Goal: Information Seeking & Learning: Learn about a topic

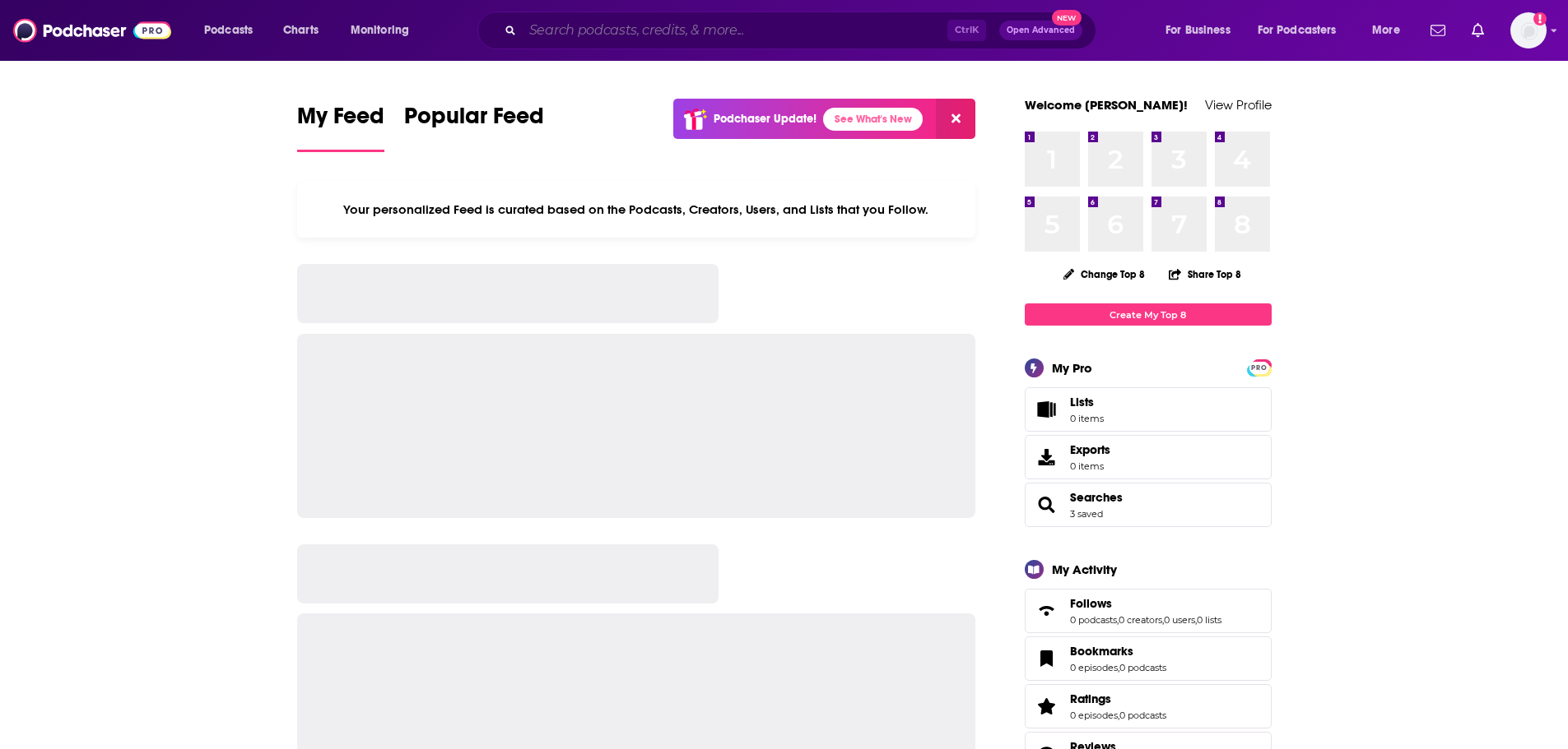
click at [677, 27] on input "Search podcasts, credits, & more..." at bounding box center [735, 30] width 425 height 27
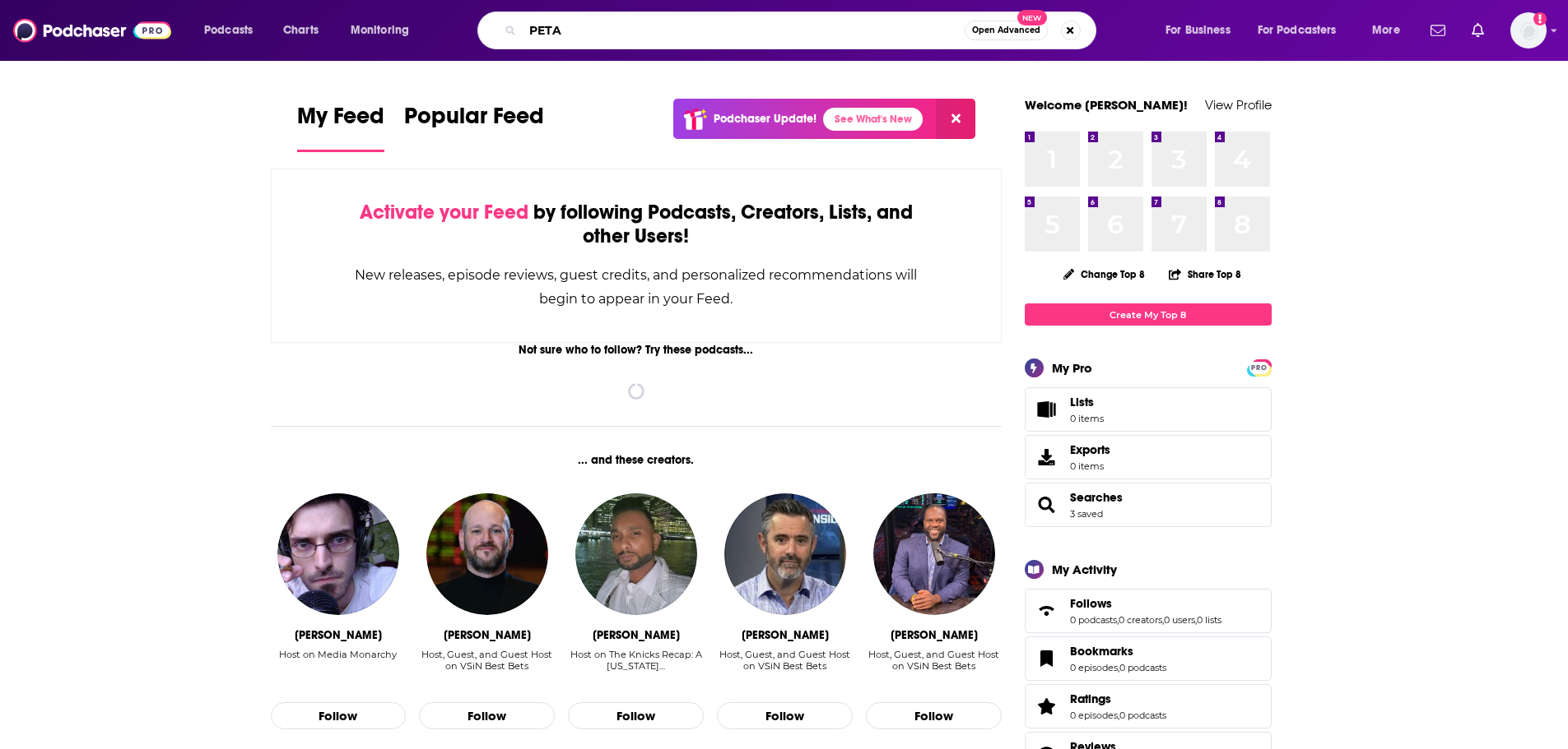
type input "PETA"
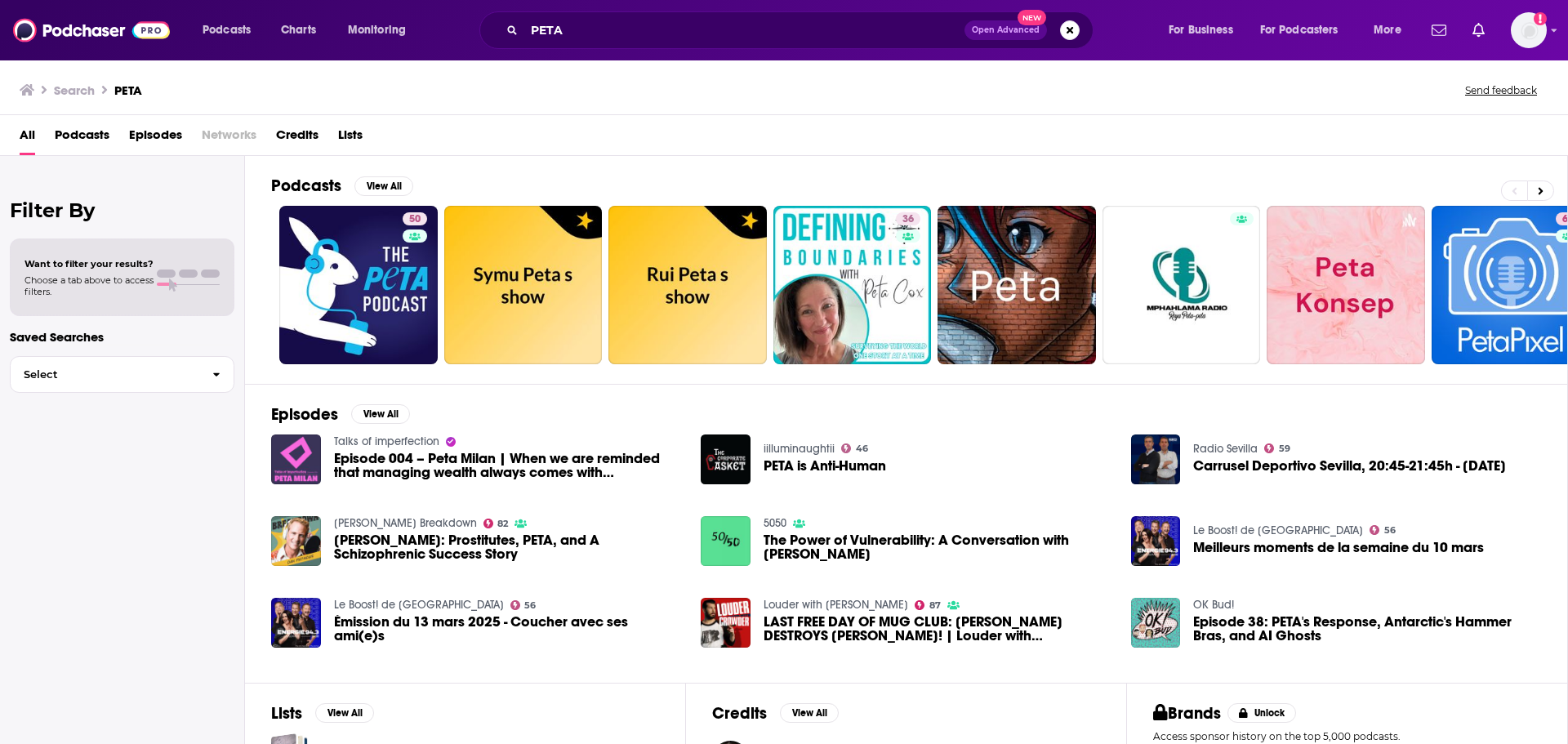
click at [157, 131] on span "Episodes" at bounding box center [156, 138] width 53 height 34
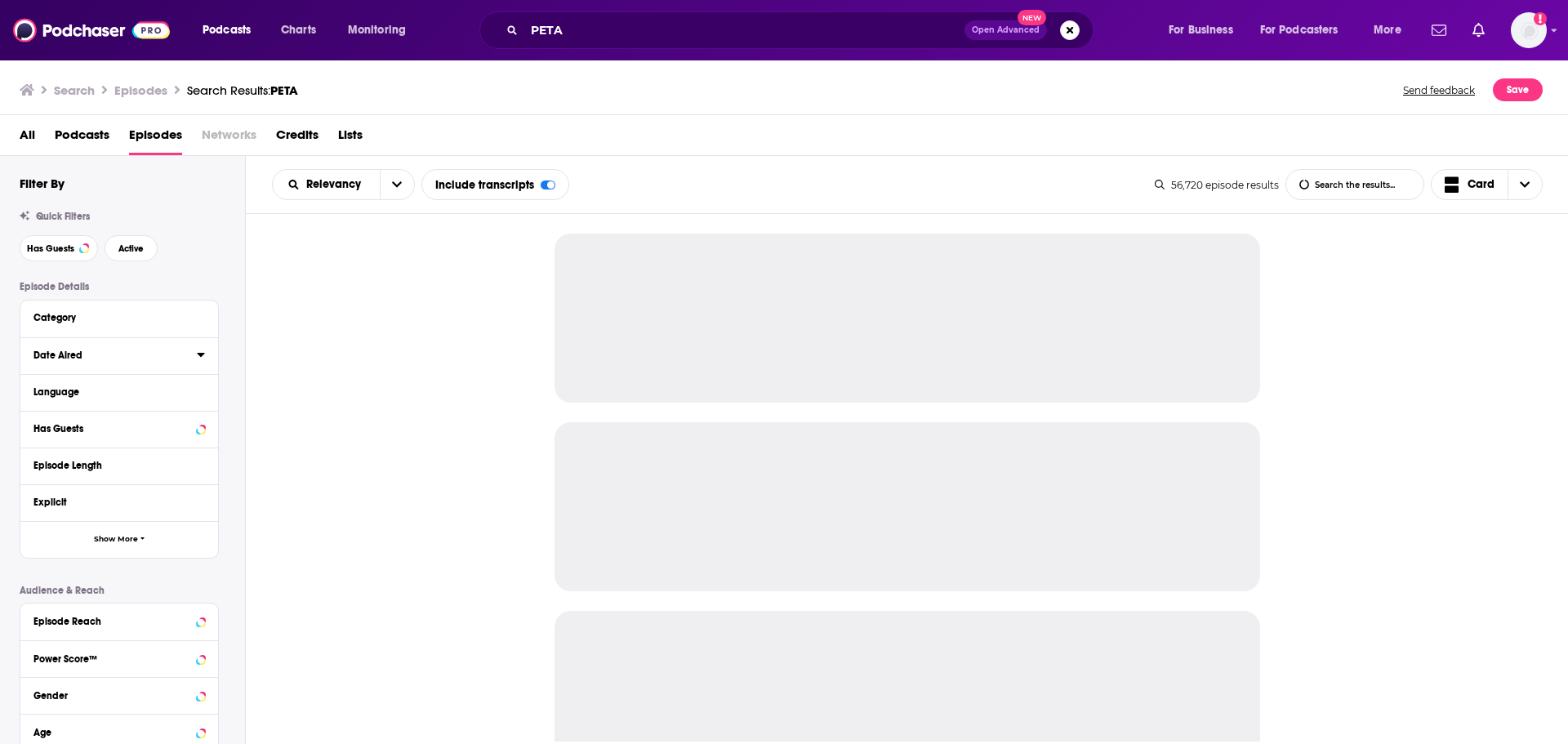
click at [199, 356] on icon at bounding box center [200, 354] width 8 height 13
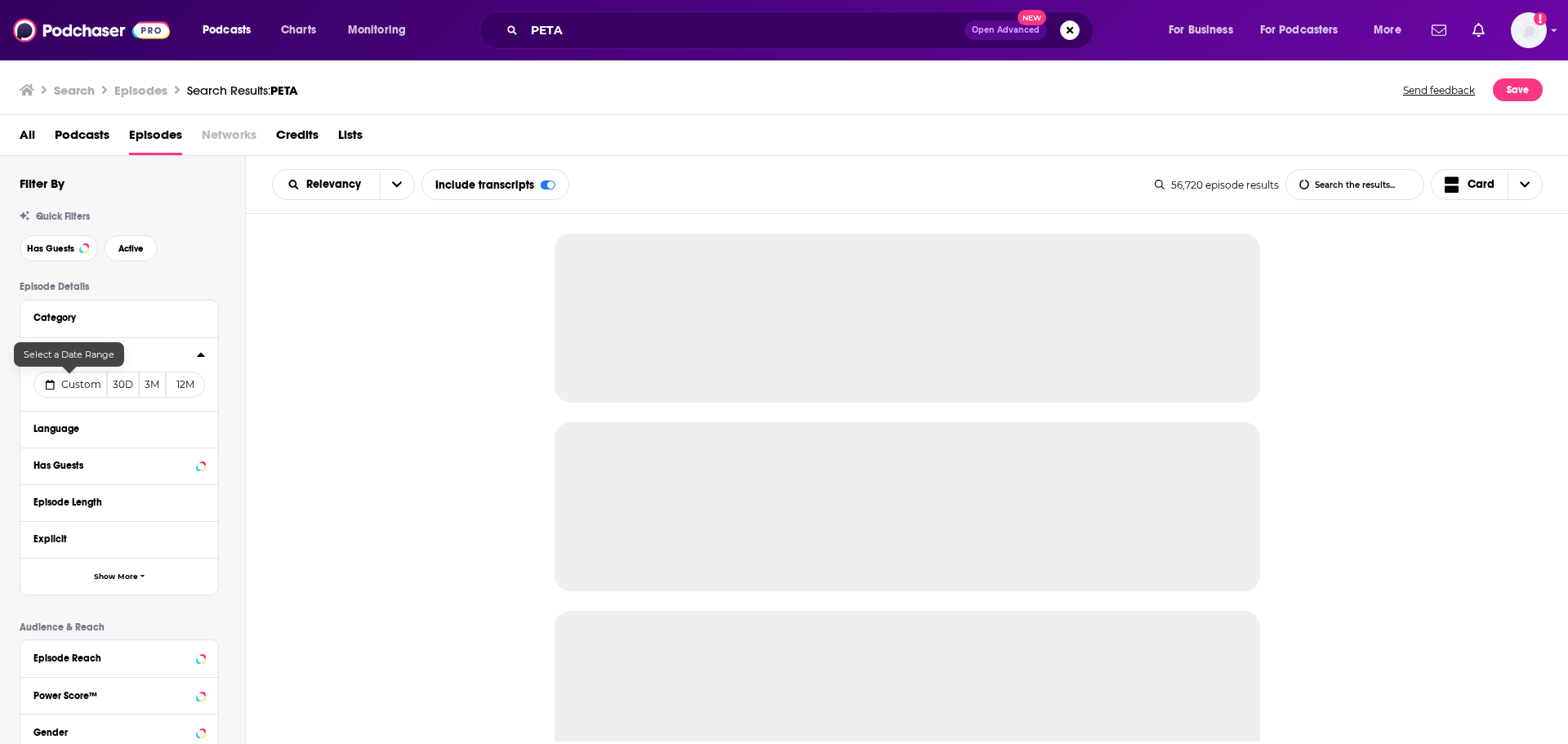
click at [72, 382] on span "Custom" at bounding box center [81, 383] width 40 height 12
select select "7"
select select "2025"
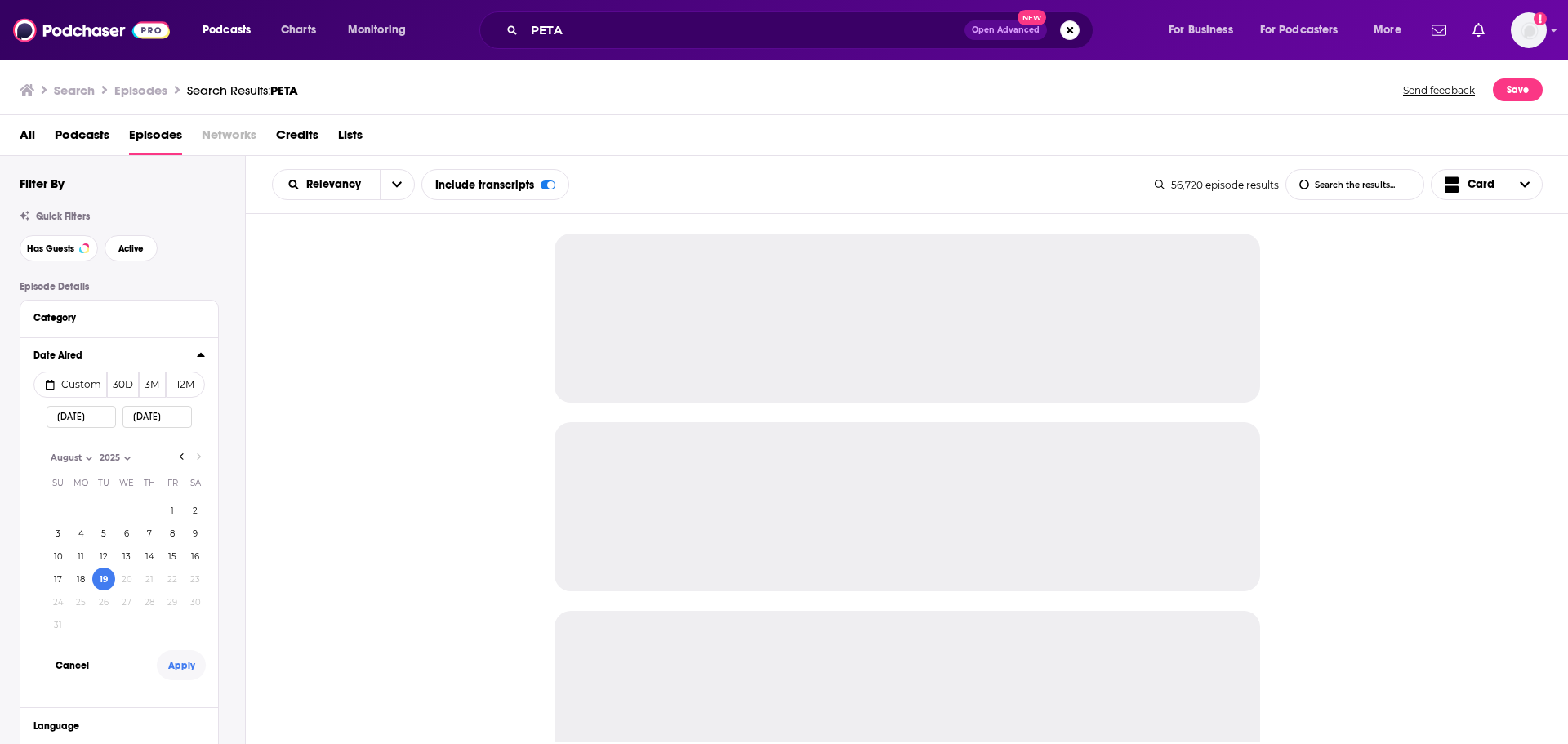
click at [188, 667] on button "Apply" at bounding box center [181, 665] width 49 height 30
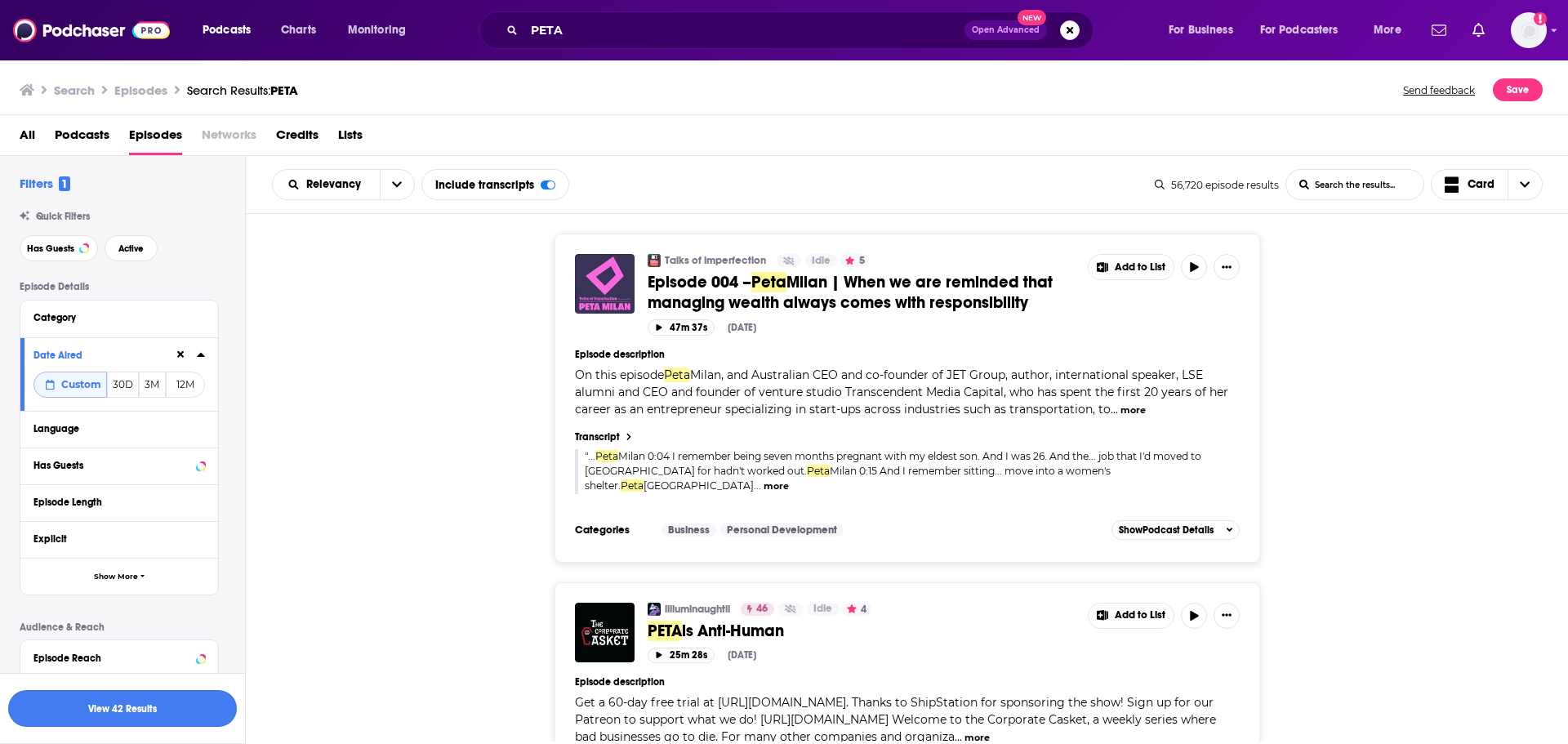
click at [177, 706] on button "View 42 Results" at bounding box center [123, 708] width 229 height 37
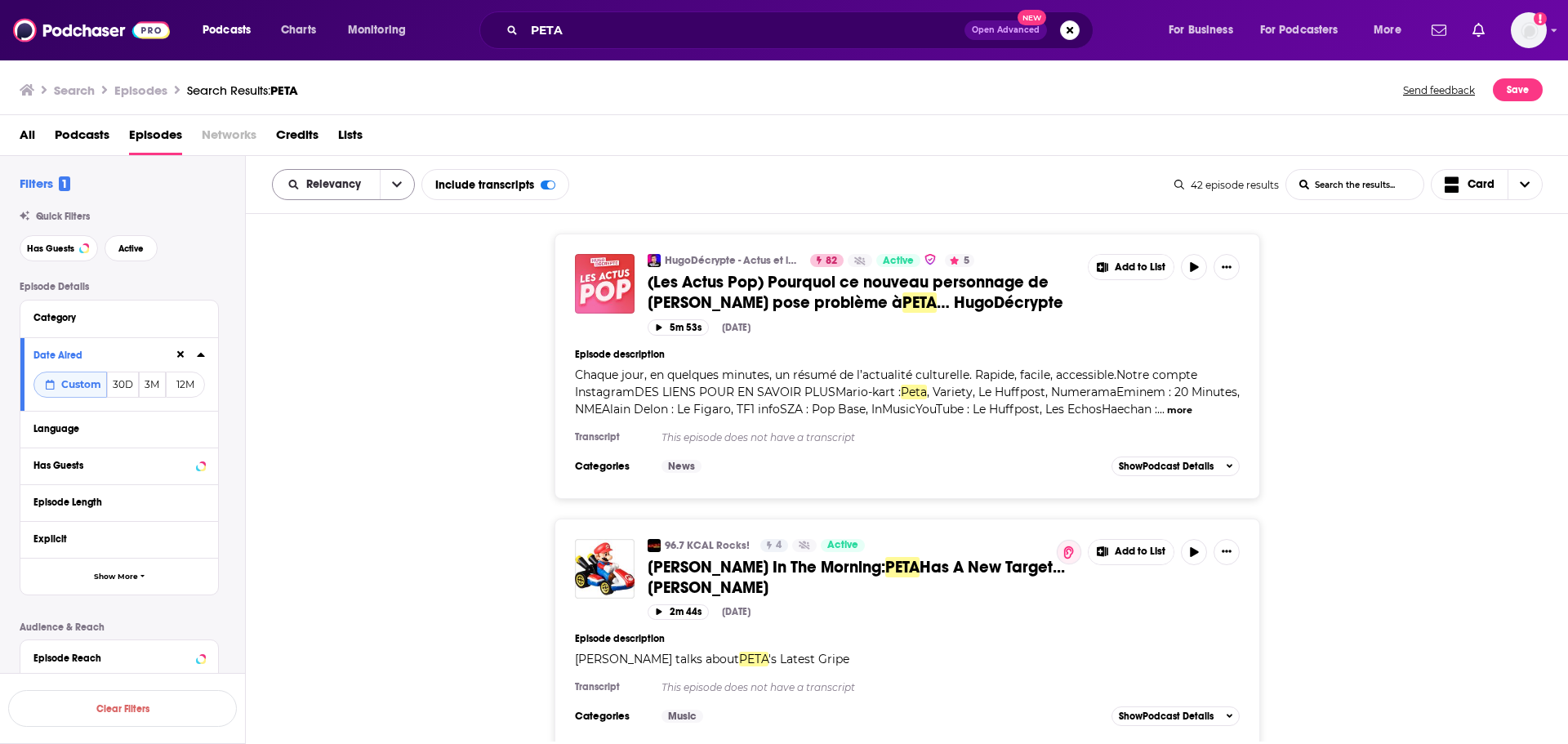
click at [399, 187] on icon "open menu" at bounding box center [397, 185] width 10 height 11
click at [352, 330] on div "Power Score" at bounding box center [343, 324] width 143 height 27
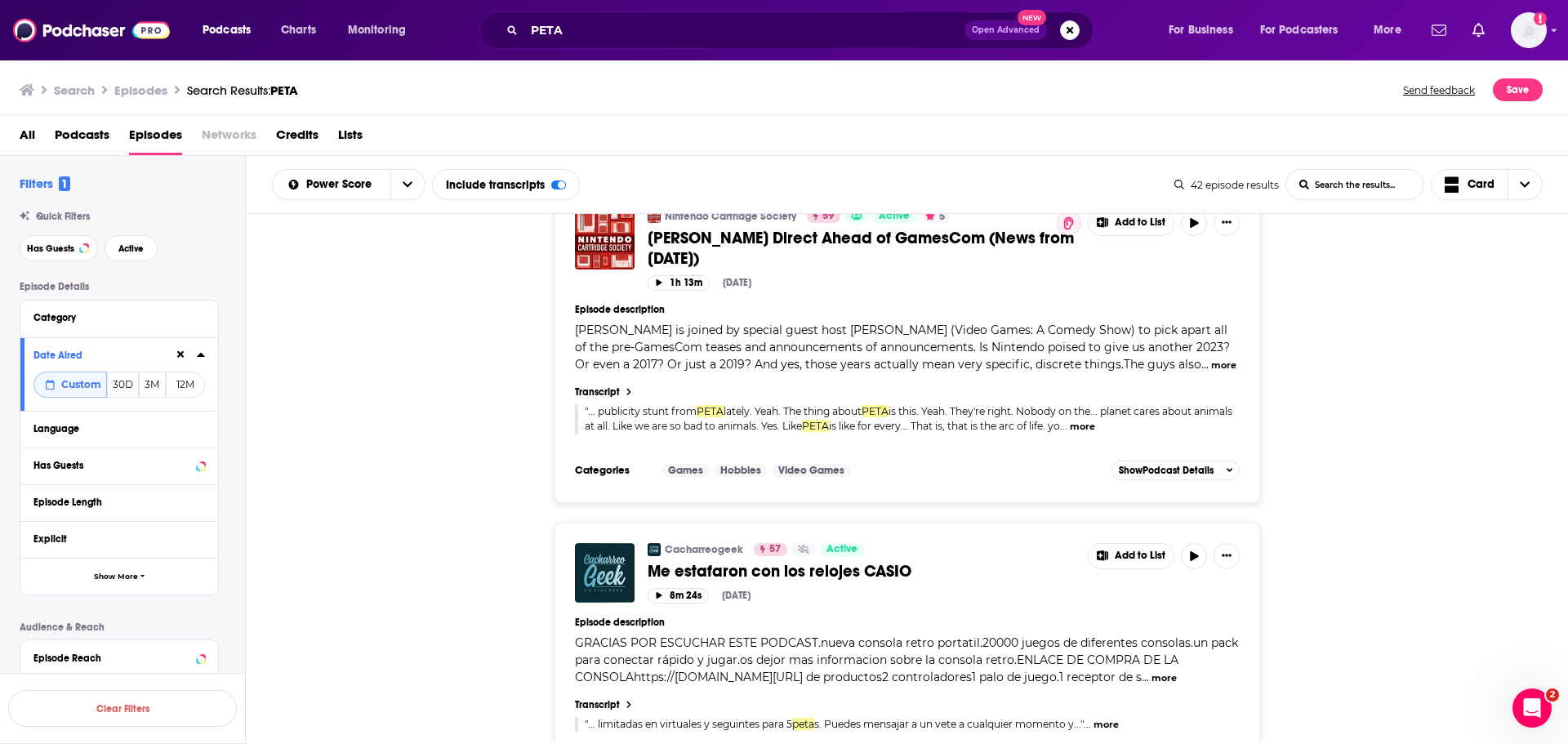
scroll to position [7243, 0]
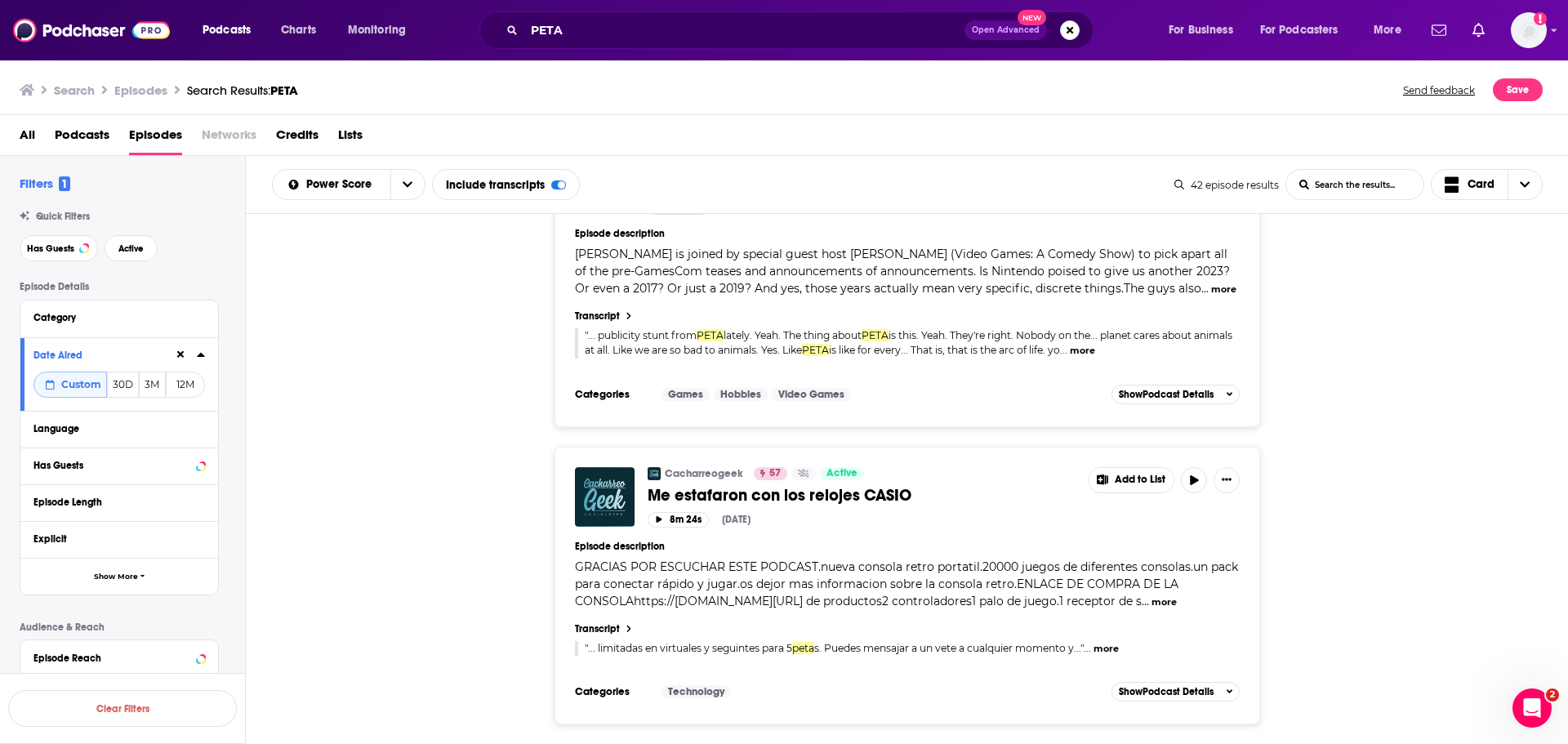
drag, startPoint x: 917, startPoint y: 711, endPoint x: 878, endPoint y: 695, distance: 42.2
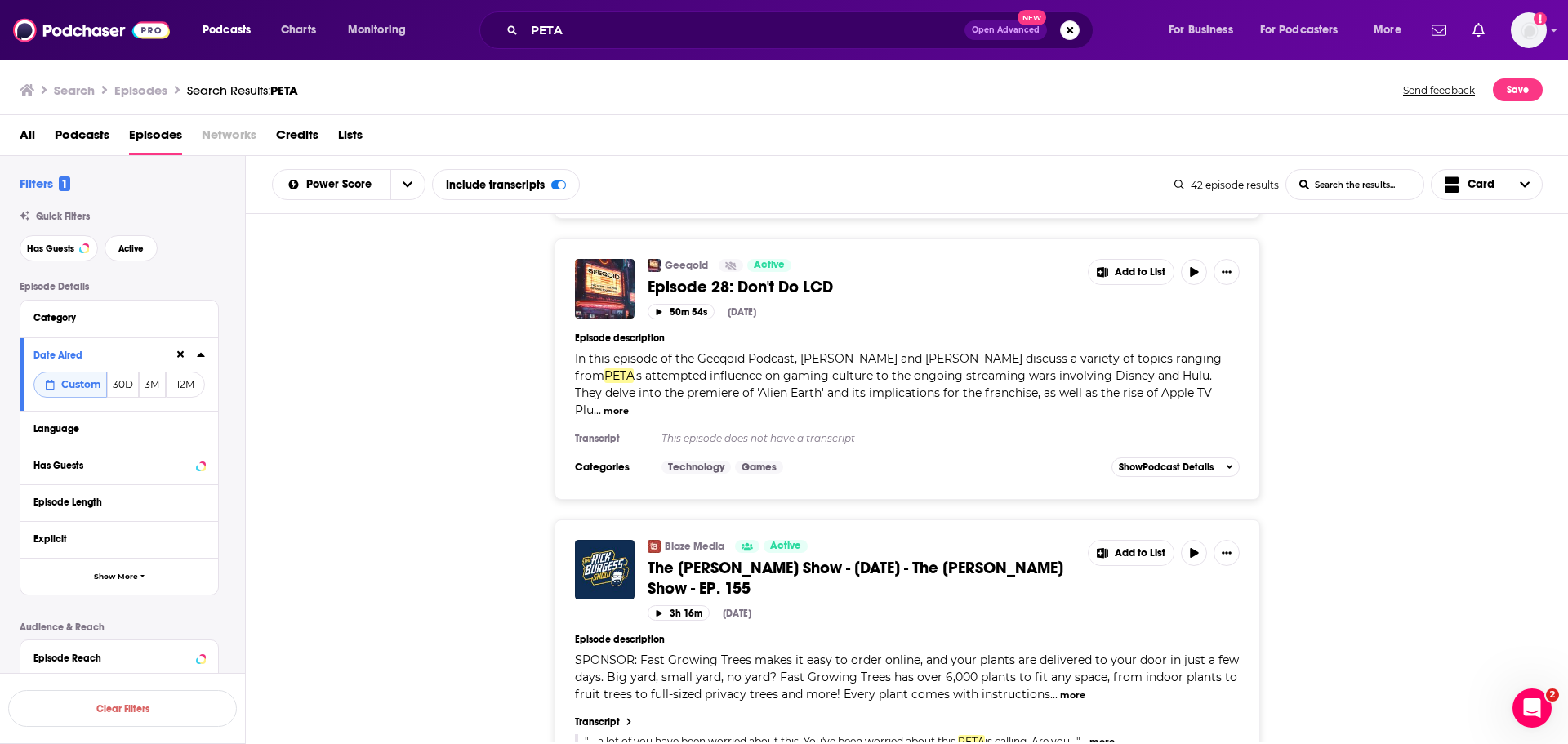
scroll to position [11328, 0]
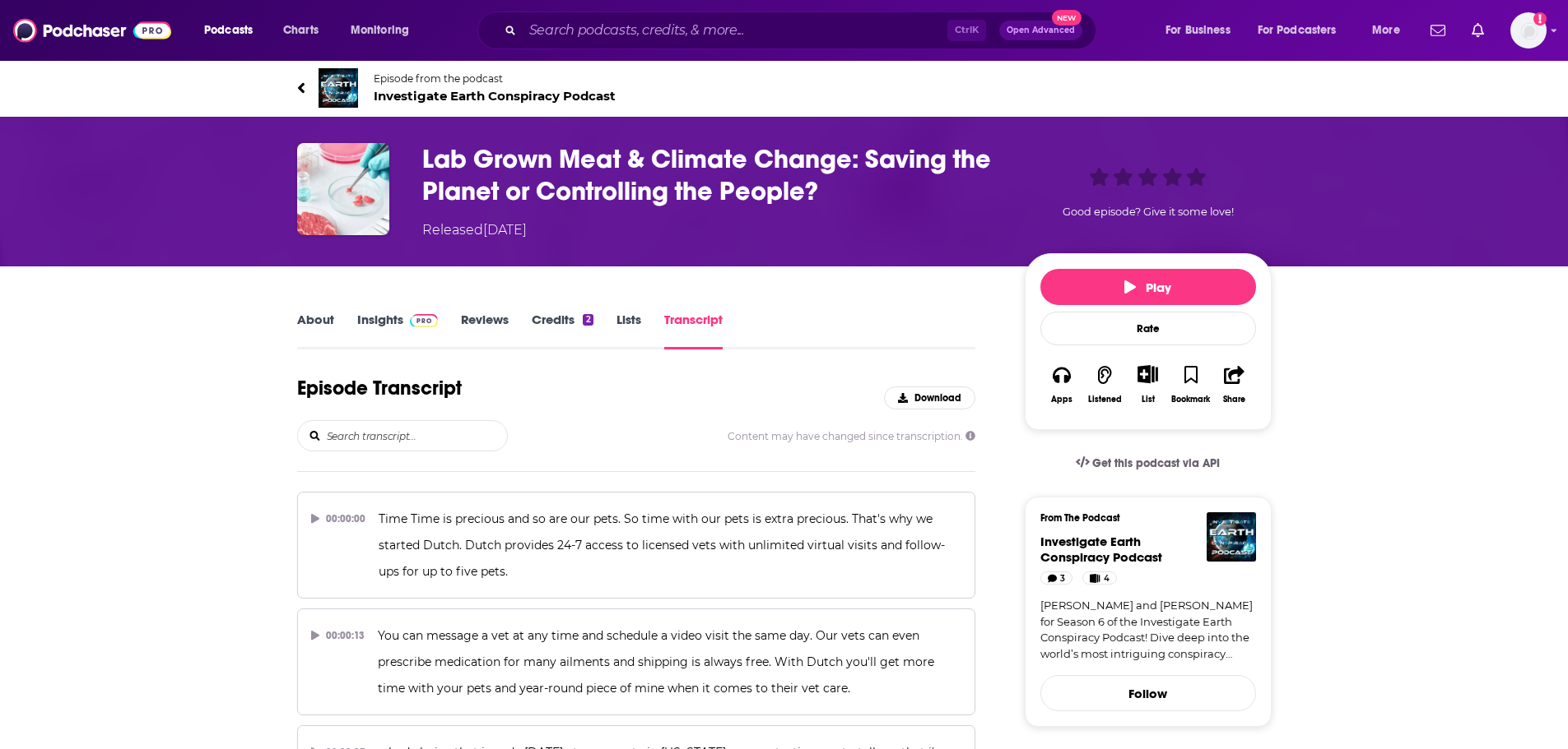
scroll to position [35282, 0]
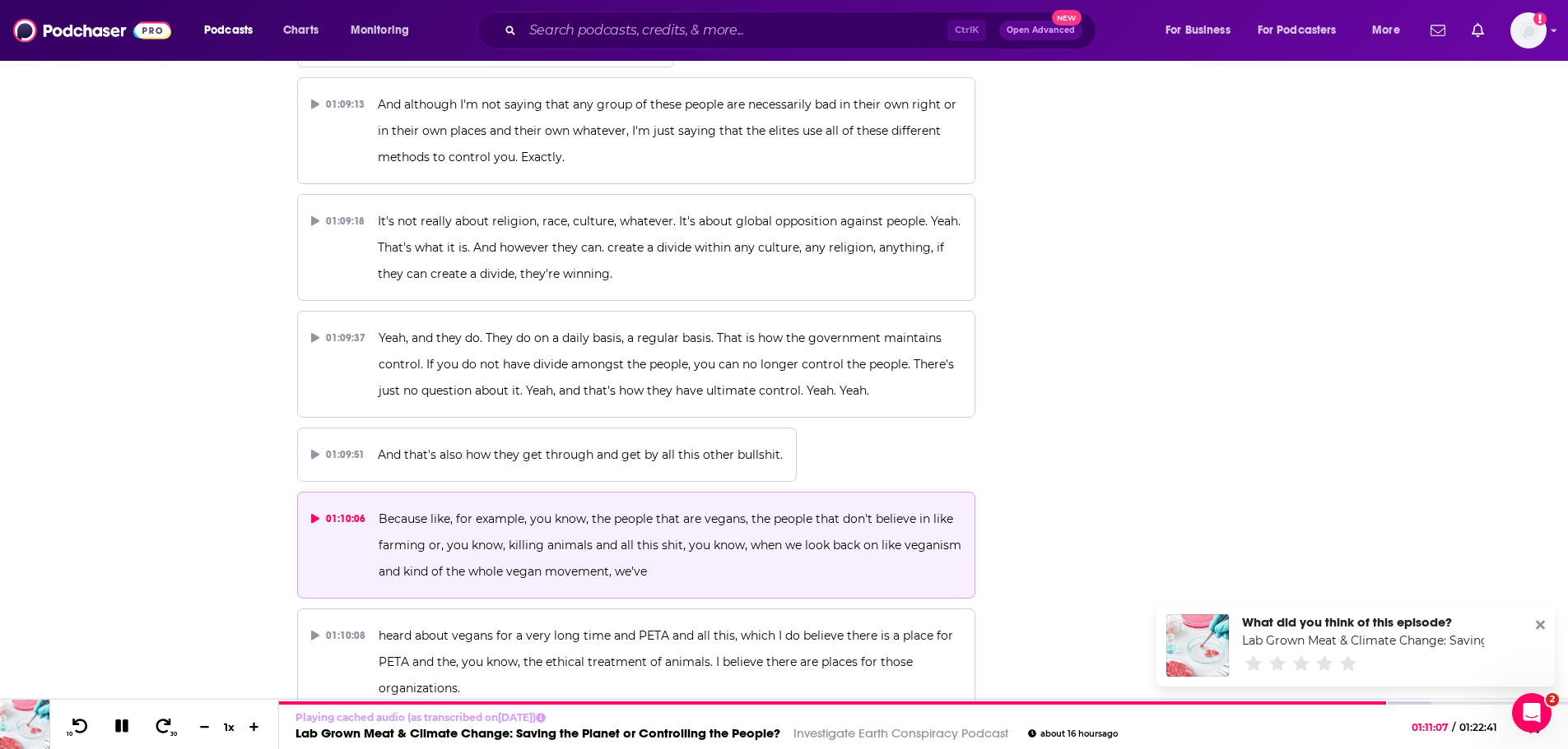
scroll to position [35611, 0]
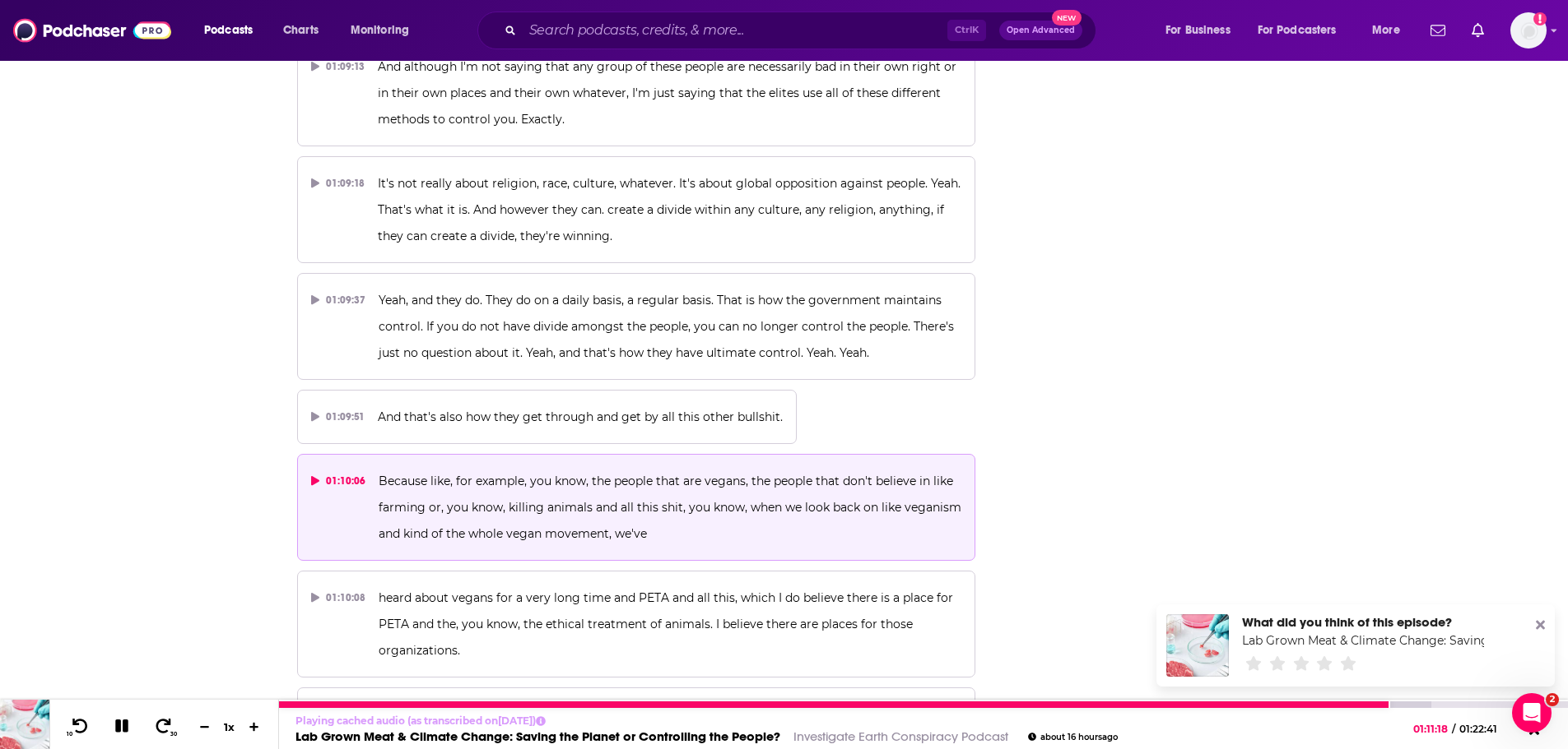
click at [114, 731] on icon at bounding box center [122, 726] width 19 height 15
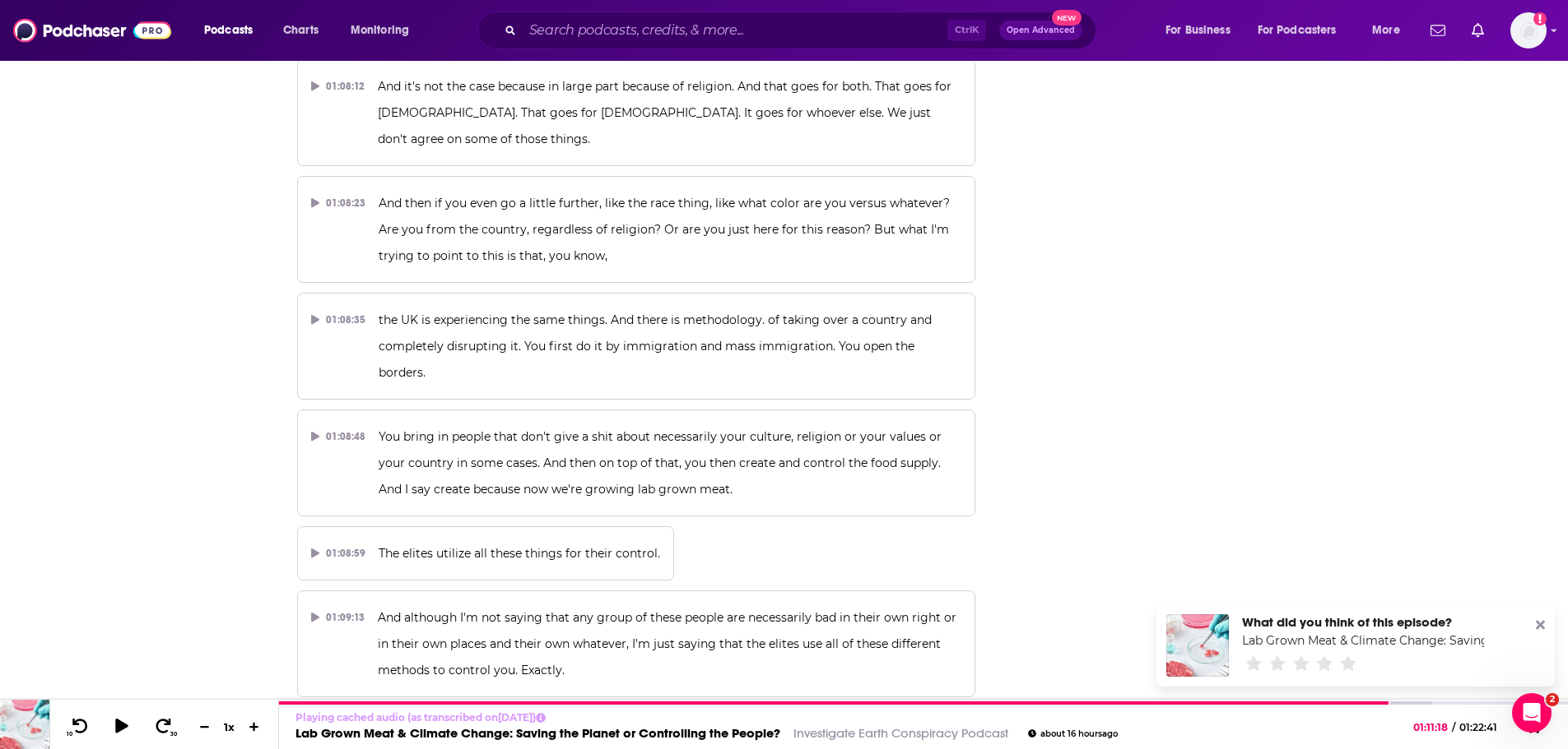
scroll to position [35035, 0]
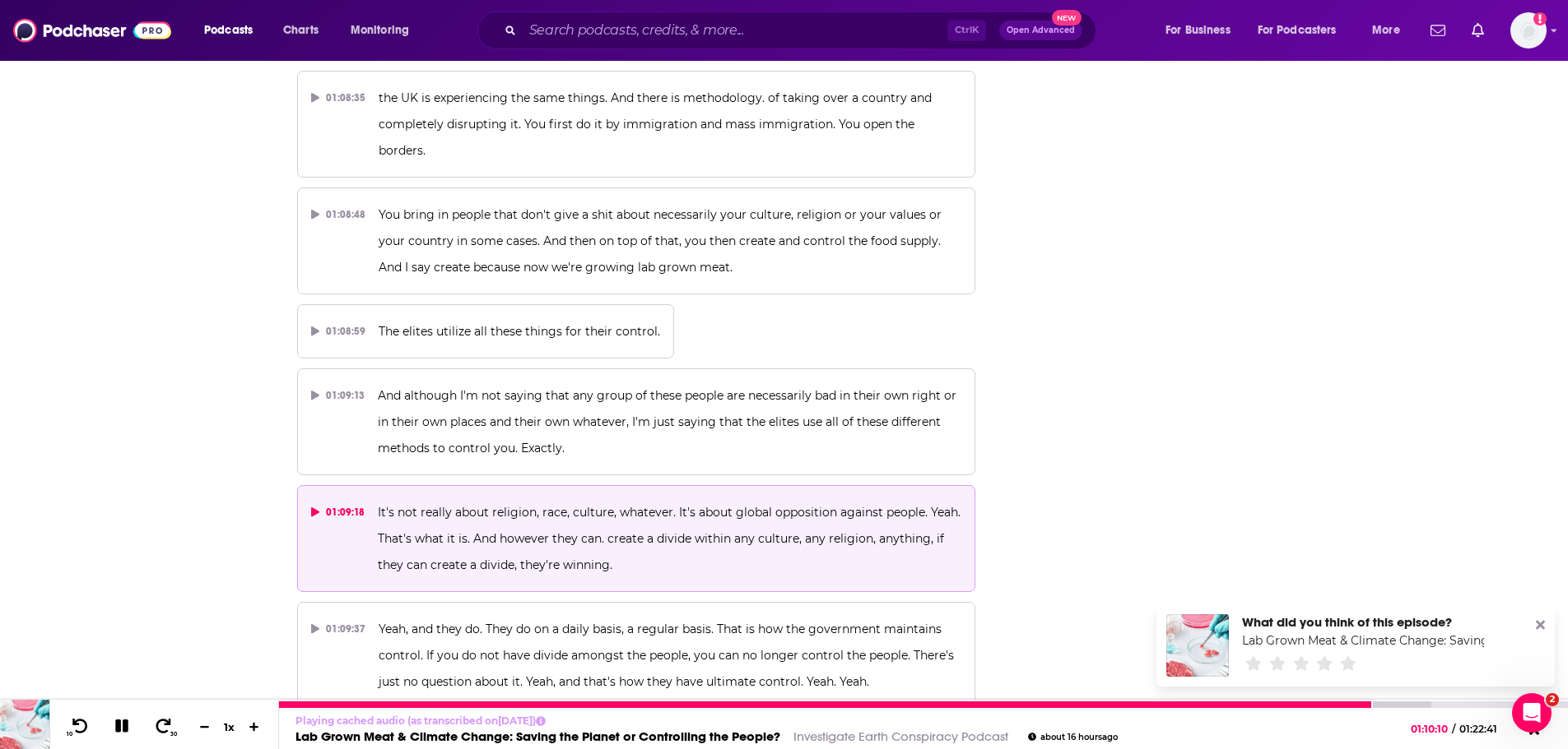
click at [119, 730] on icon at bounding box center [122, 726] width 13 height 13
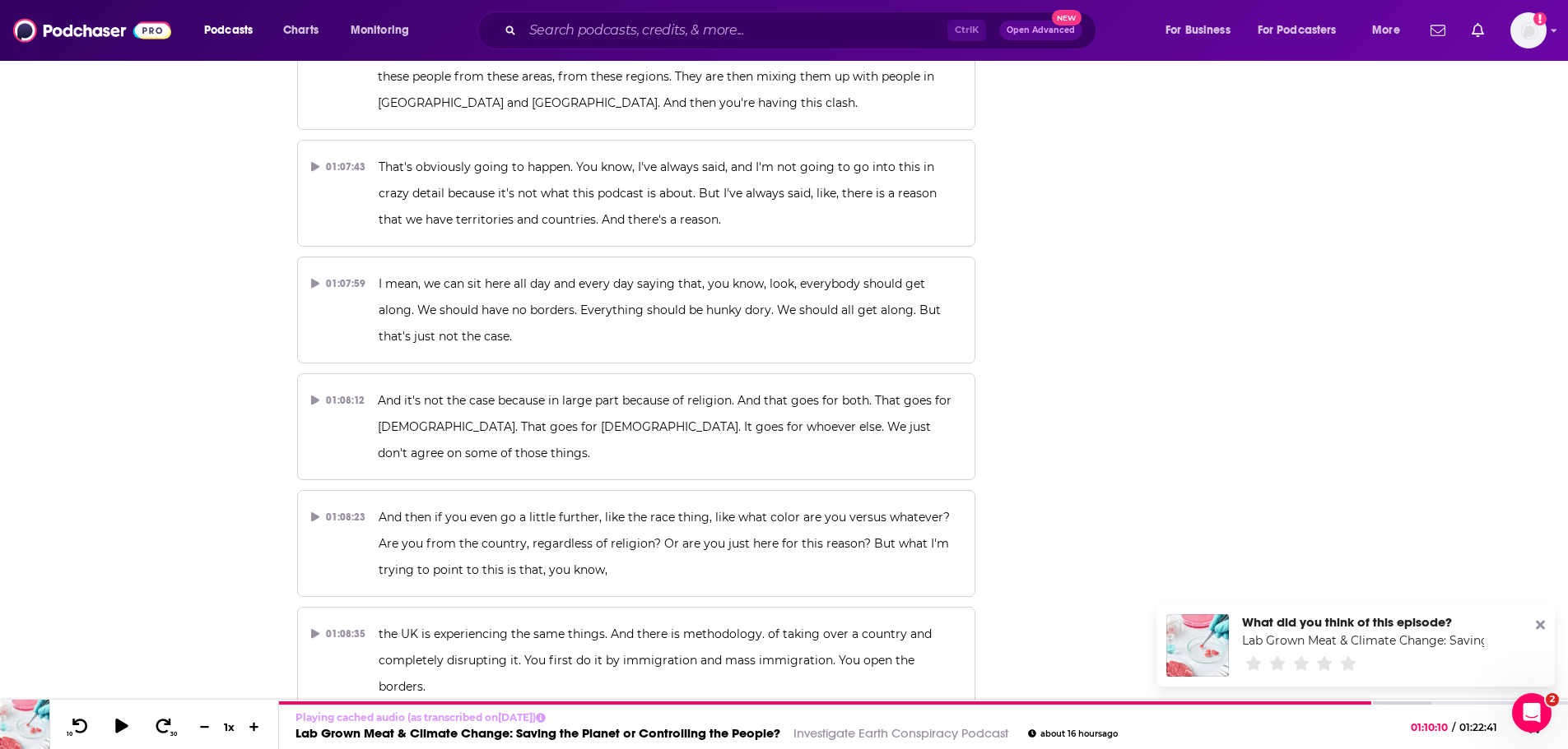
scroll to position [34706, 0]
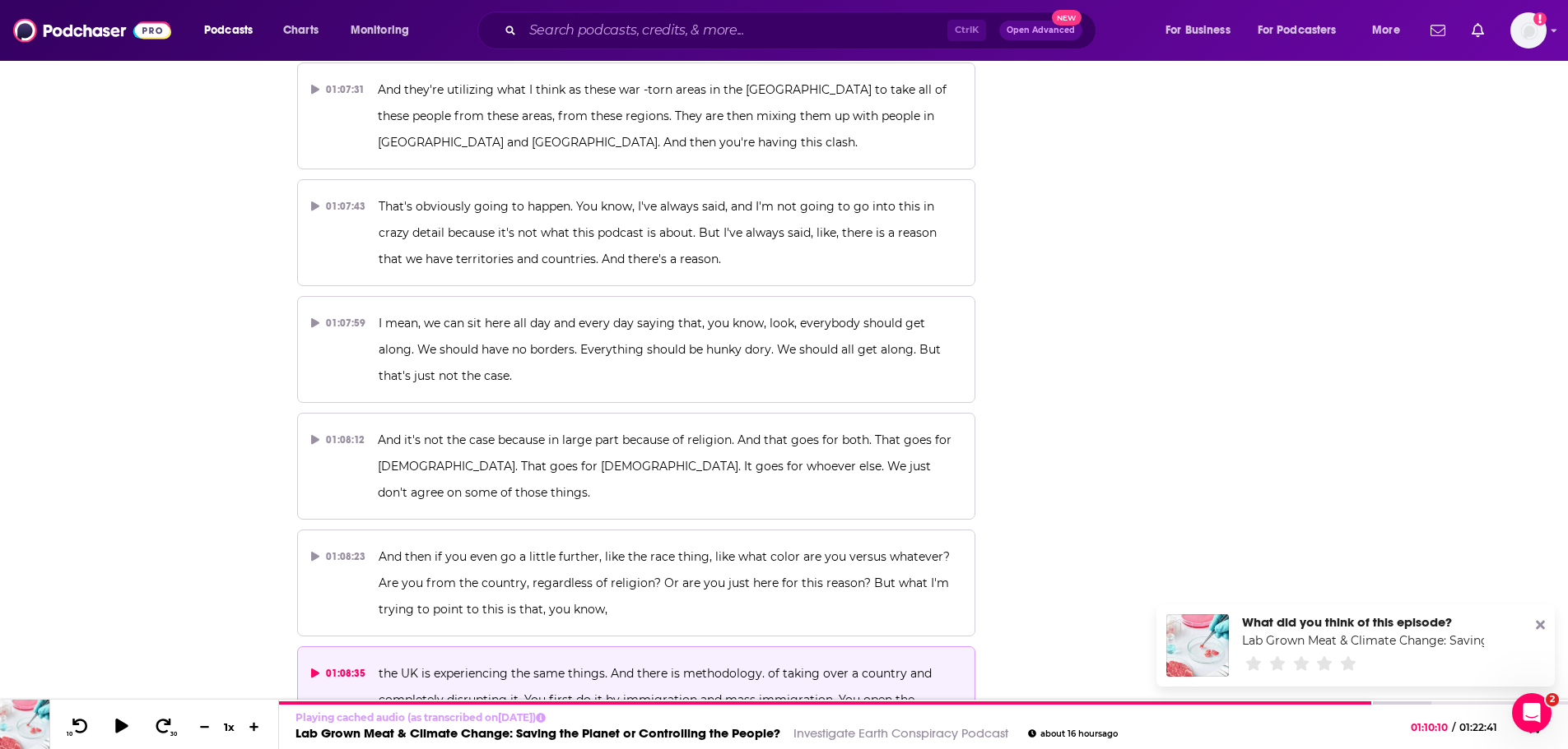
click at [577, 666] on span "the UK is experiencing the same things. And there is methodology. of taking ove…" at bounding box center [657, 699] width 557 height 67
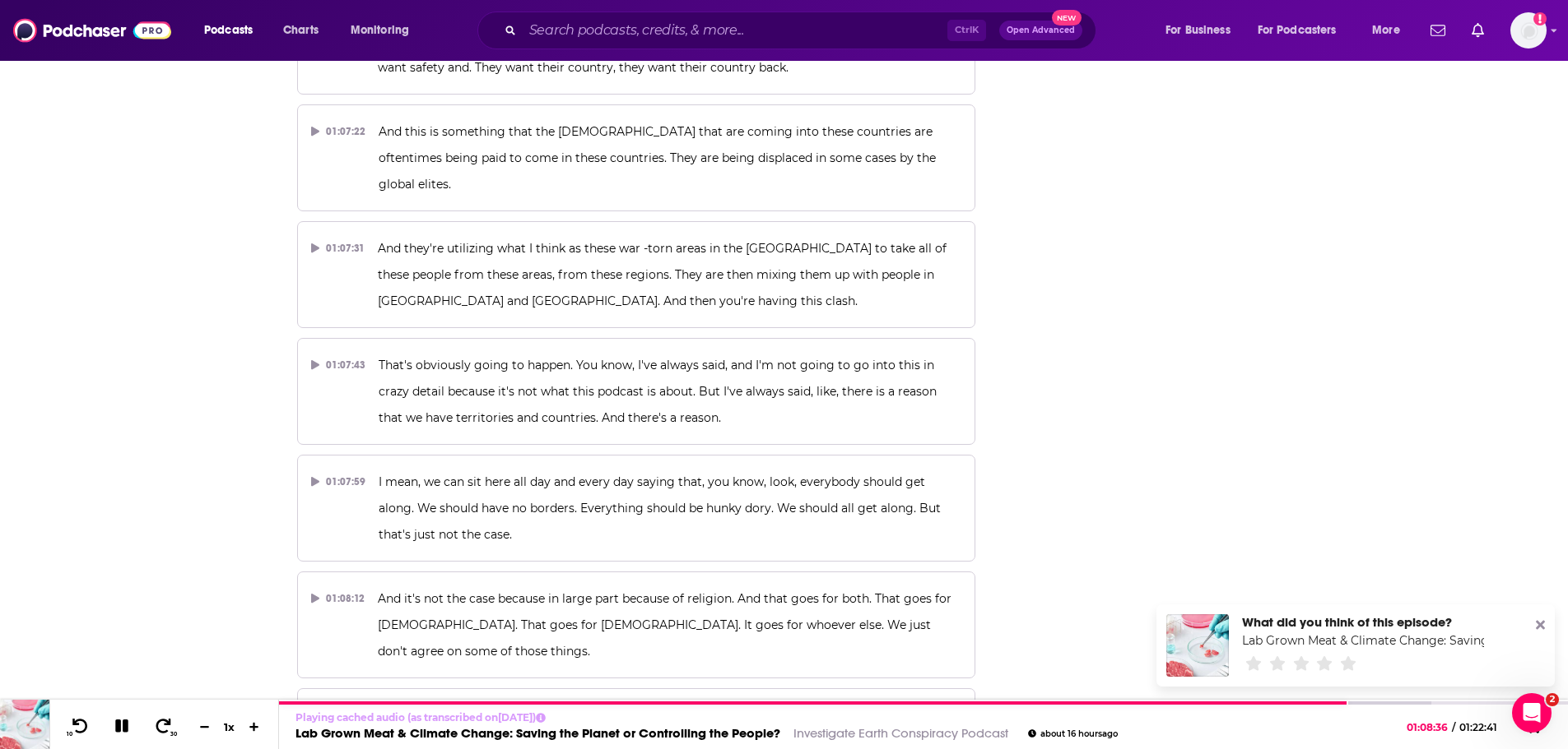
scroll to position [34542, 0]
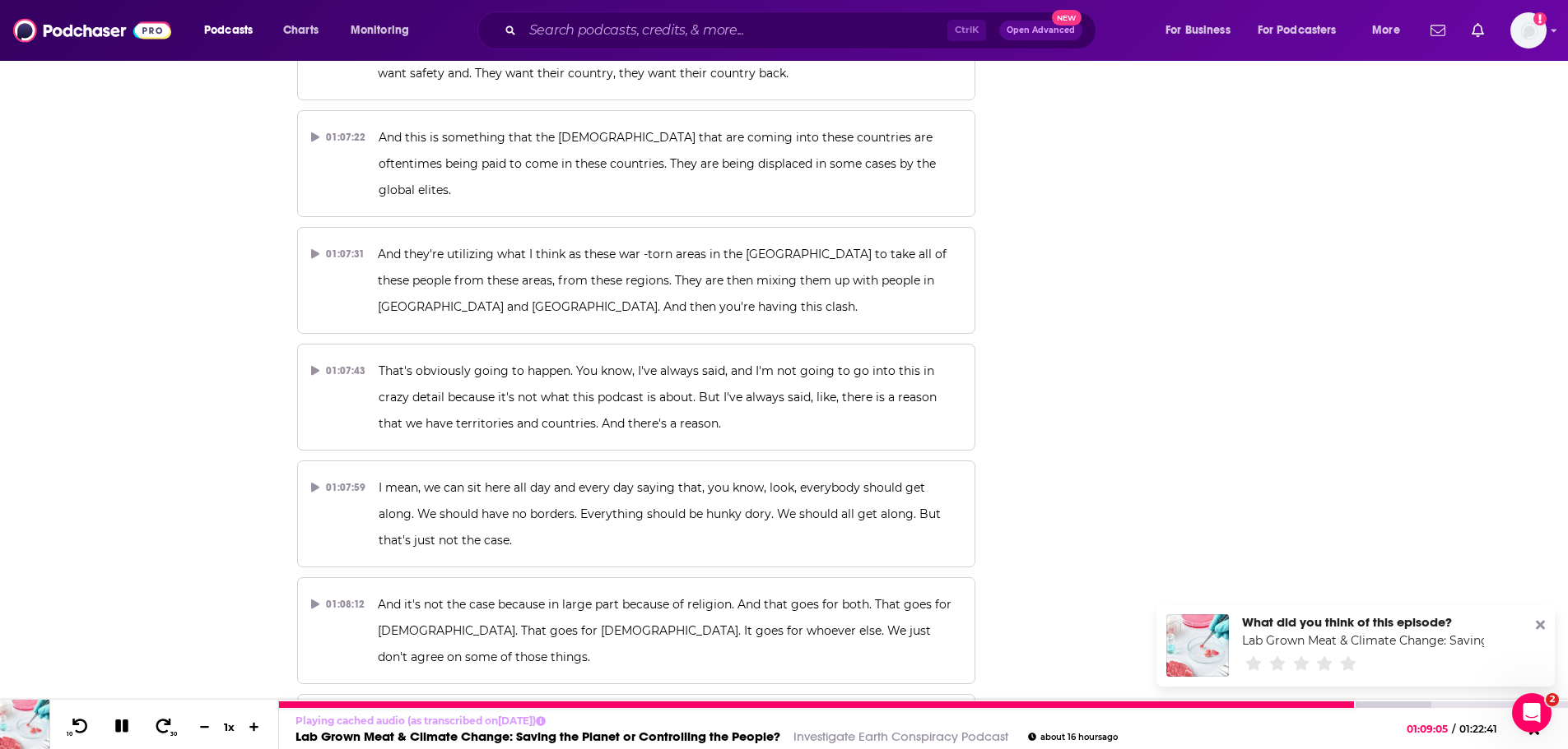
click at [118, 728] on icon at bounding box center [122, 726] width 13 height 13
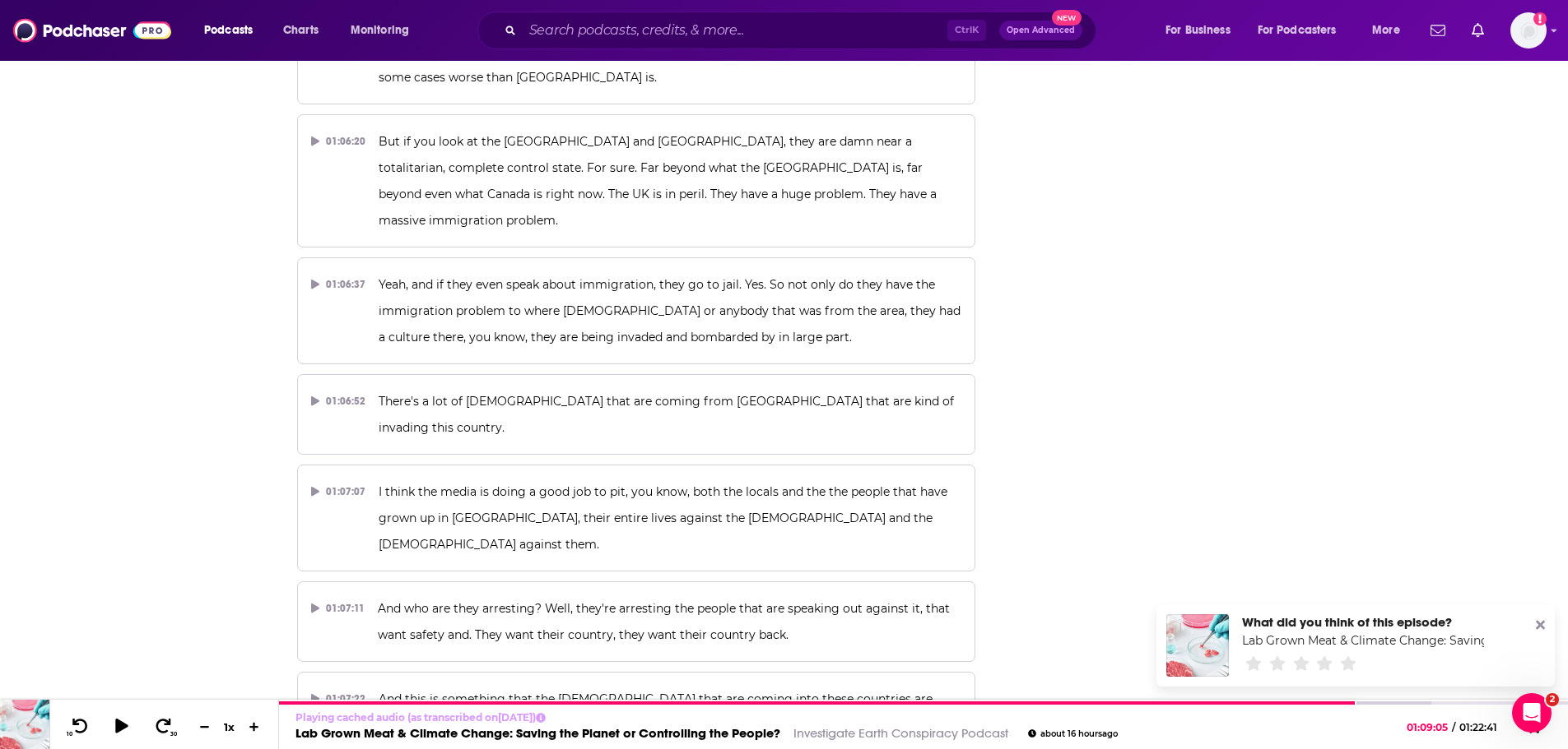
scroll to position [33966, 0]
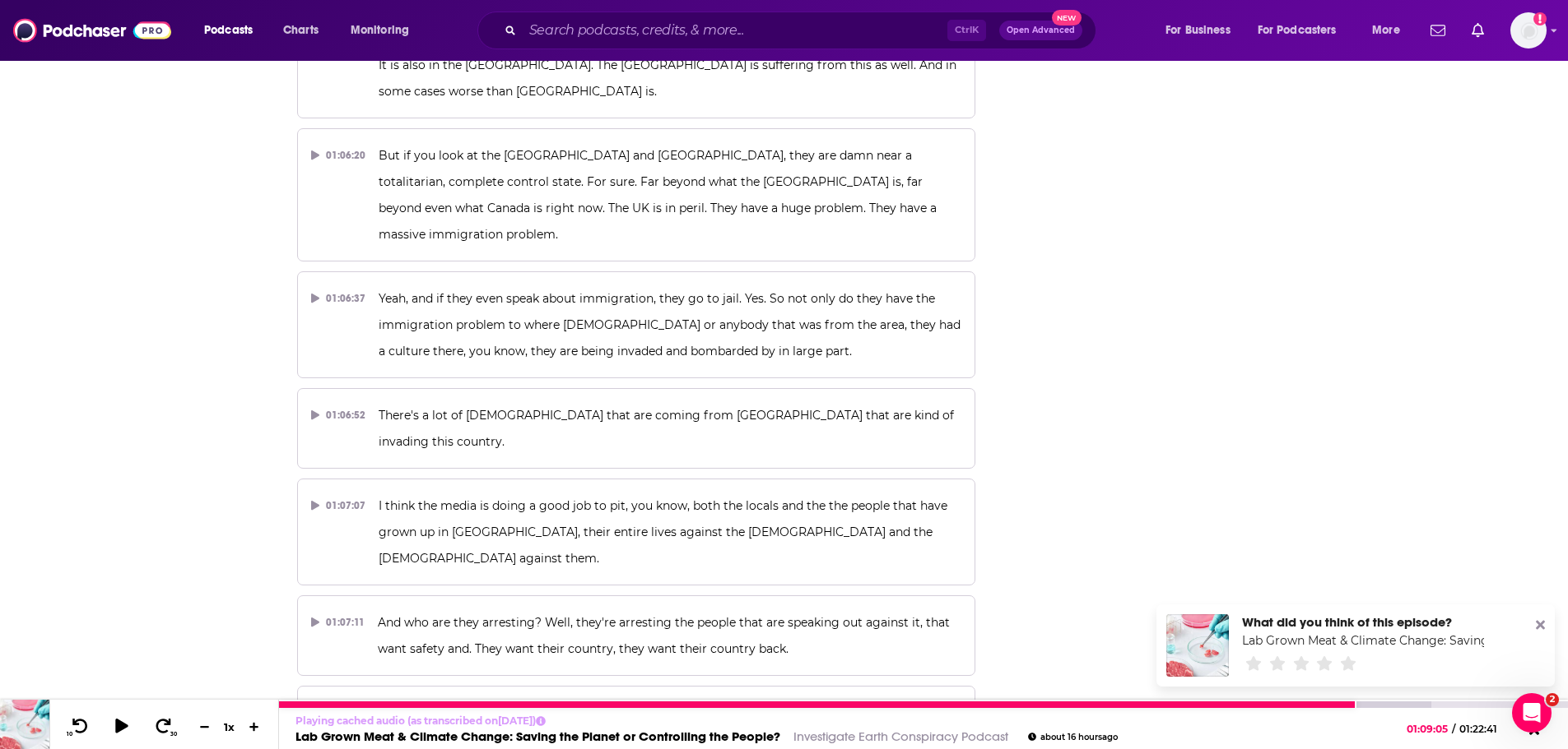
click at [925, 735] on link "Investigate Earth Conspiracy Podcast" at bounding box center [901, 736] width 215 height 16
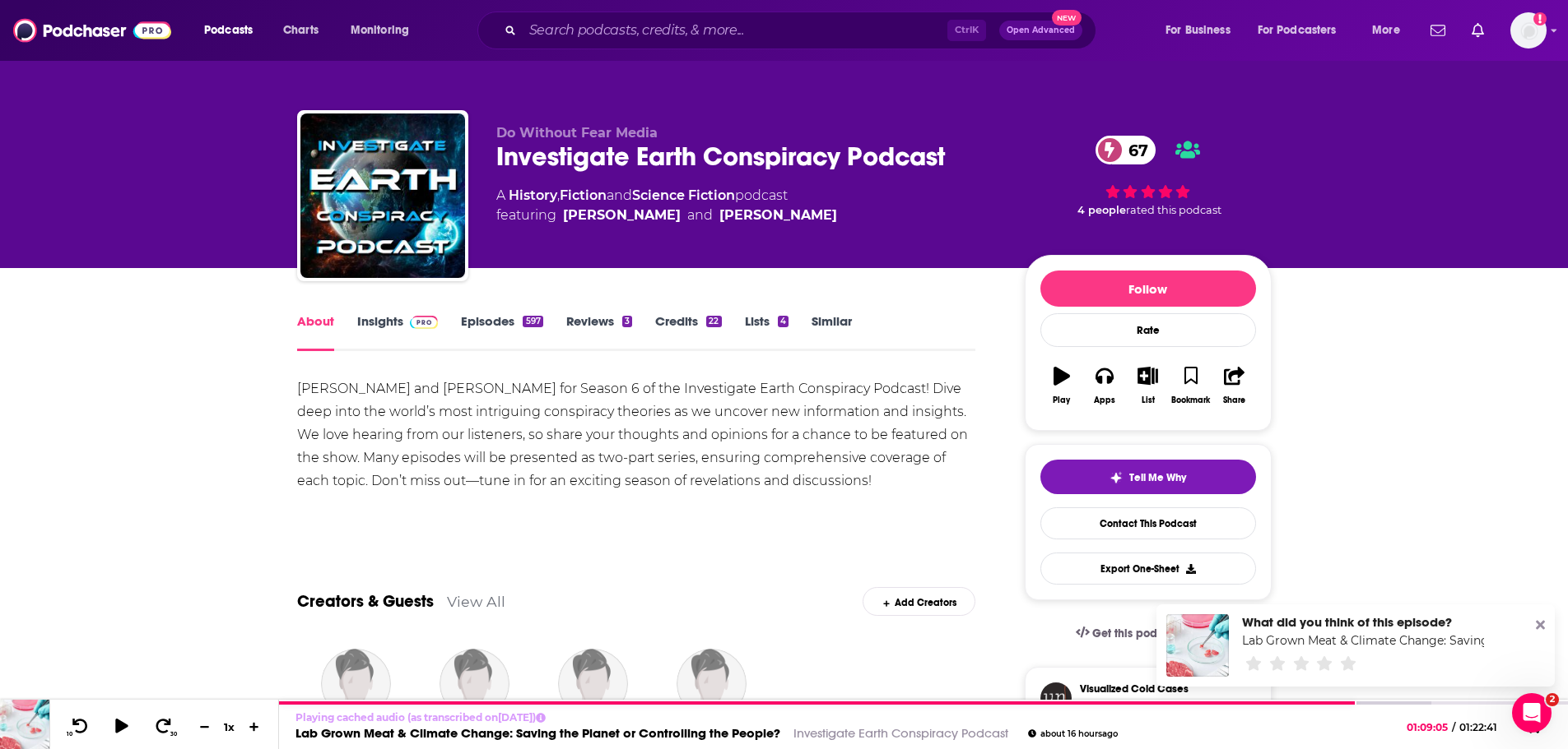
click at [371, 326] on link "Insights" at bounding box center [397, 332] width 81 height 38
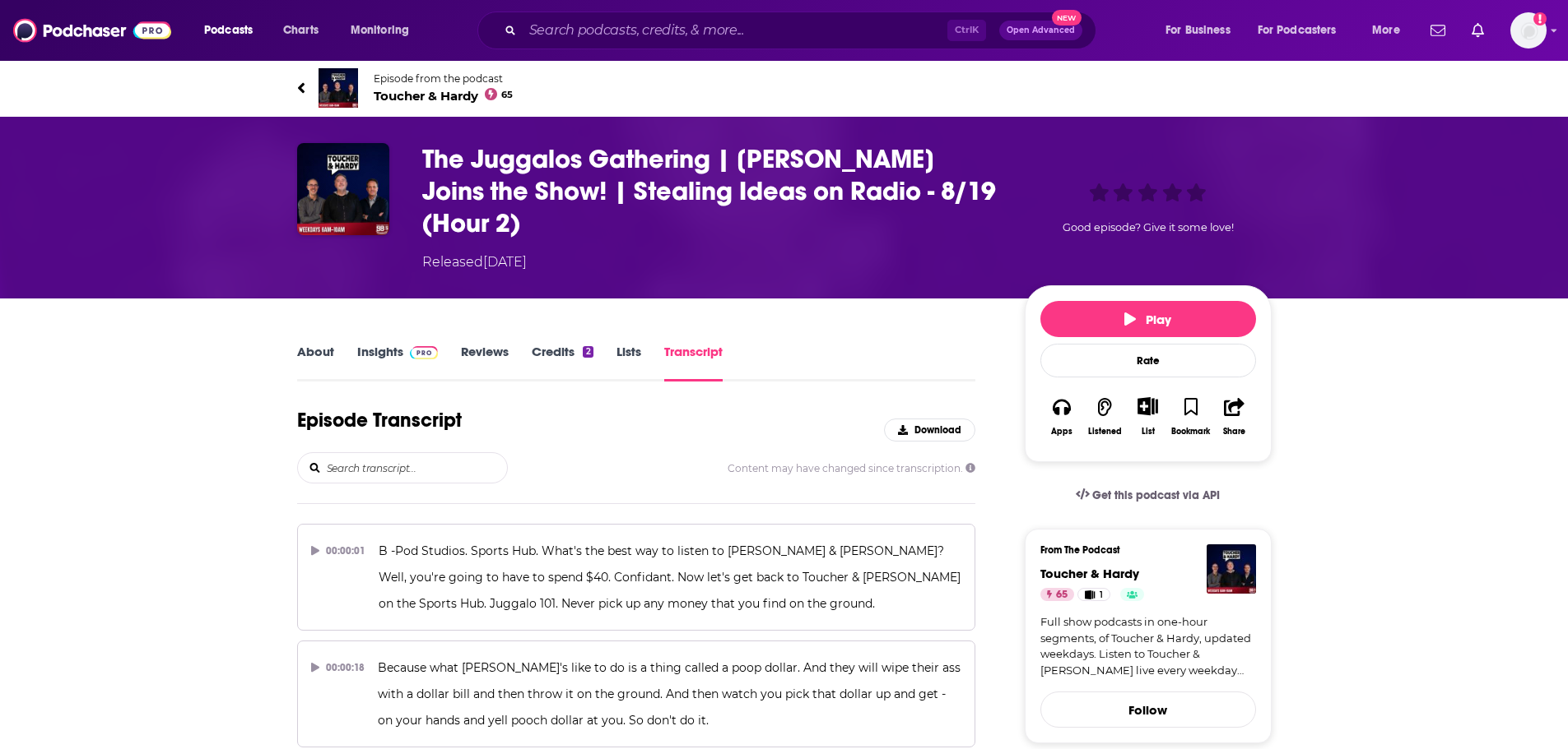
scroll to position [15806, 0]
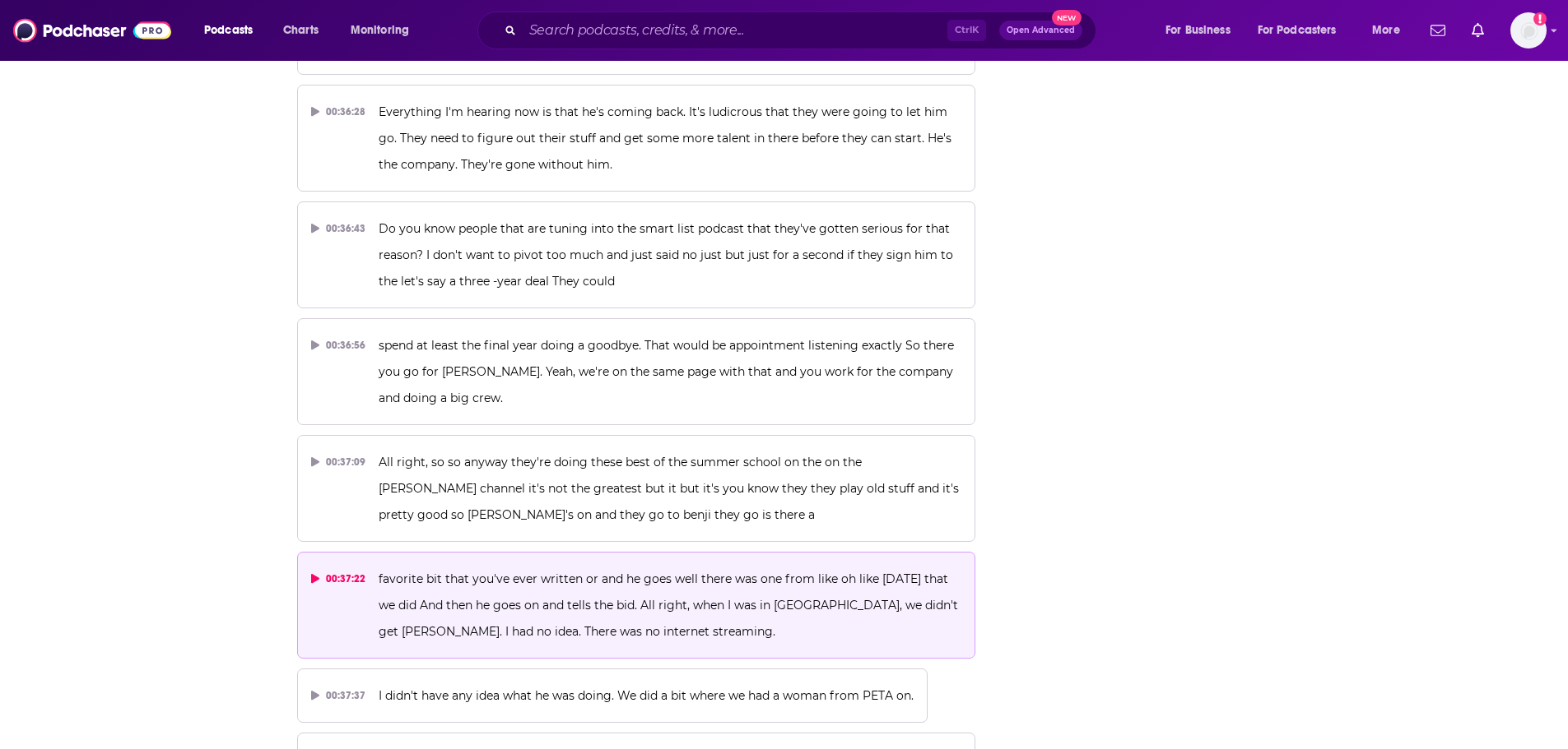
click at [610, 566] on p "favorite bit that you've ever written or and he goes well there was one from li…" at bounding box center [670, 605] width 583 height 79
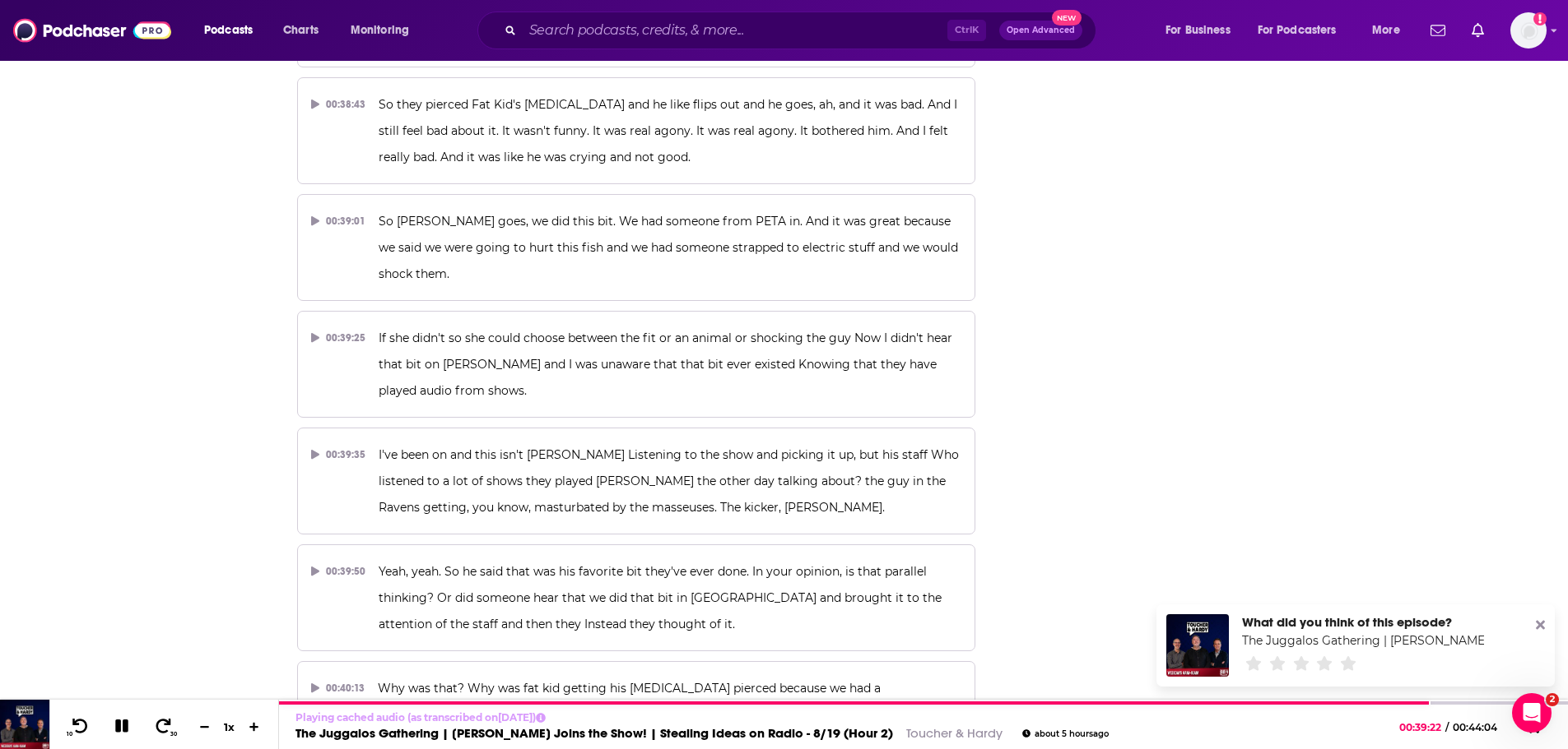
scroll to position [17040, 0]
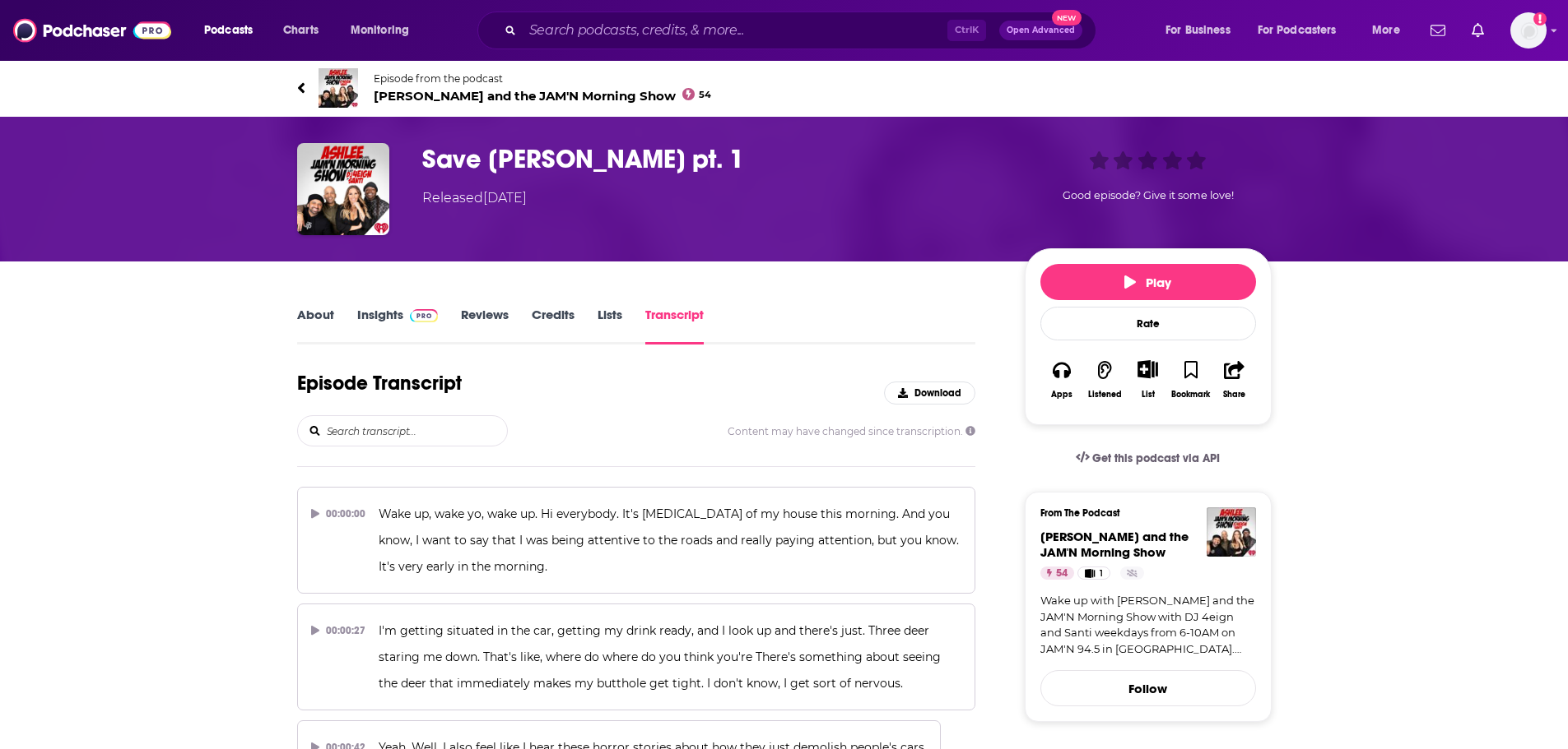
scroll to position [879, 0]
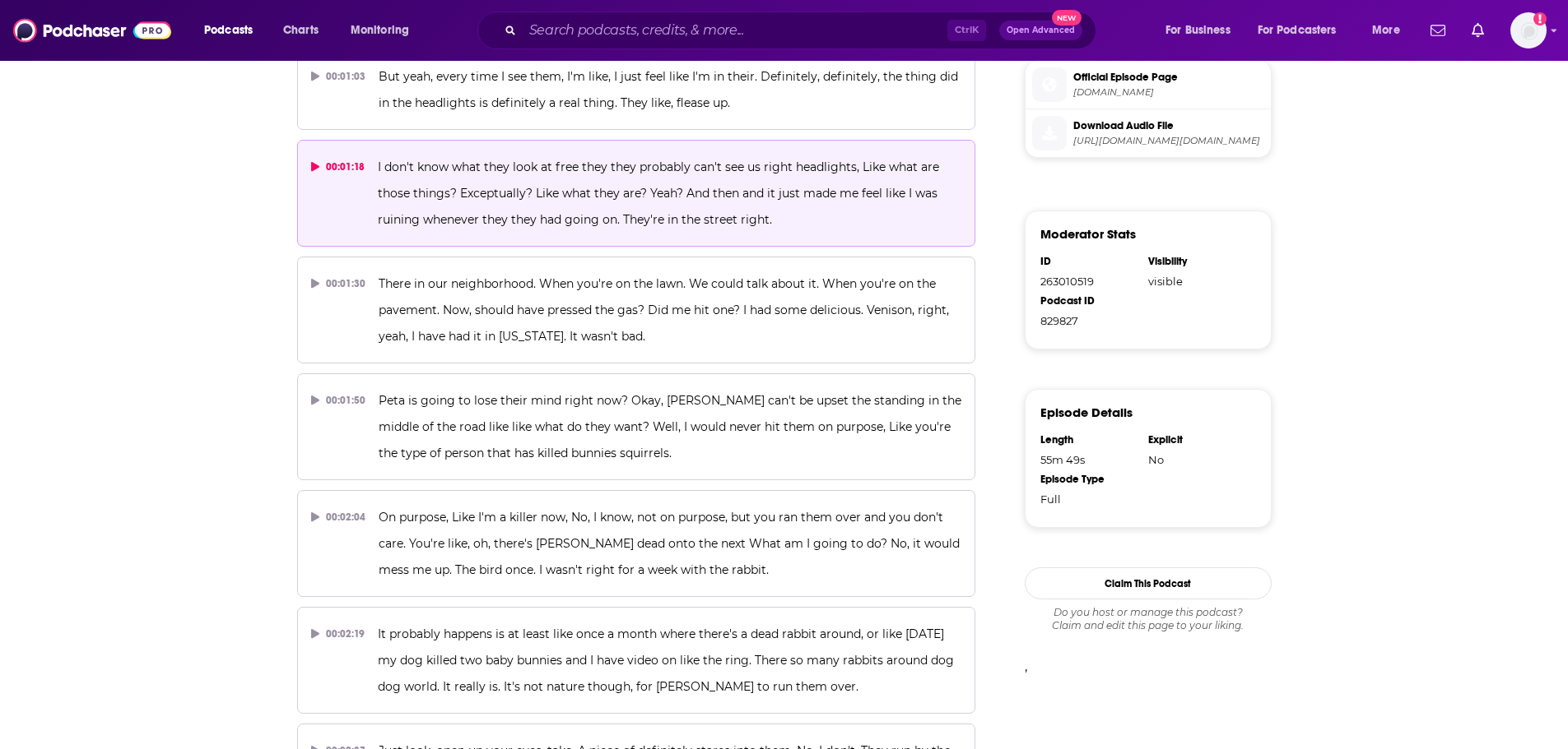
click at [578, 186] on span "I don't know what they look at free they they probably can't see us right headl…" at bounding box center [660, 193] width 564 height 67
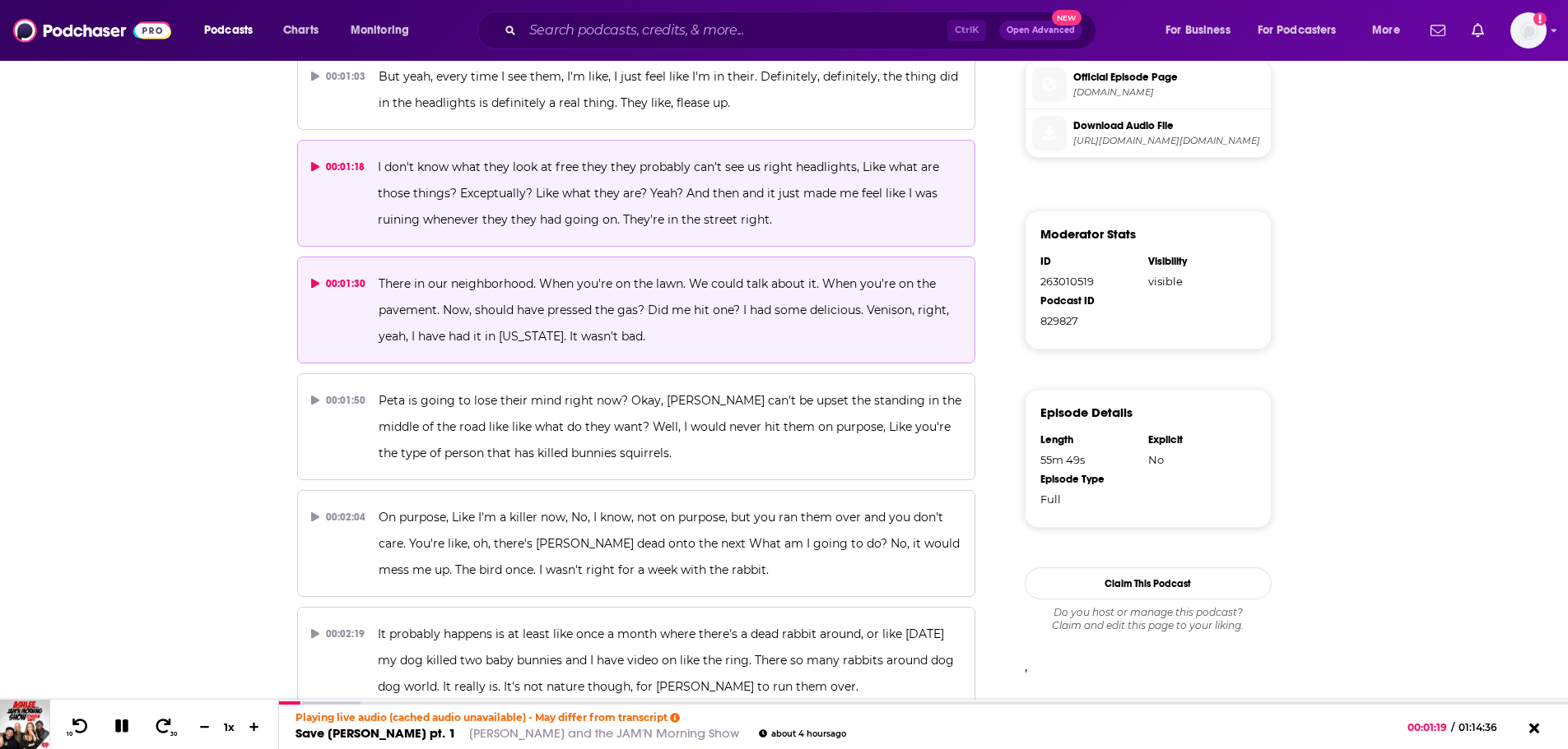
click at [500, 287] on span "There in our neighborhood. When you're on the lawn. We could talk about it. Whe…" at bounding box center [666, 310] width 573 height 67
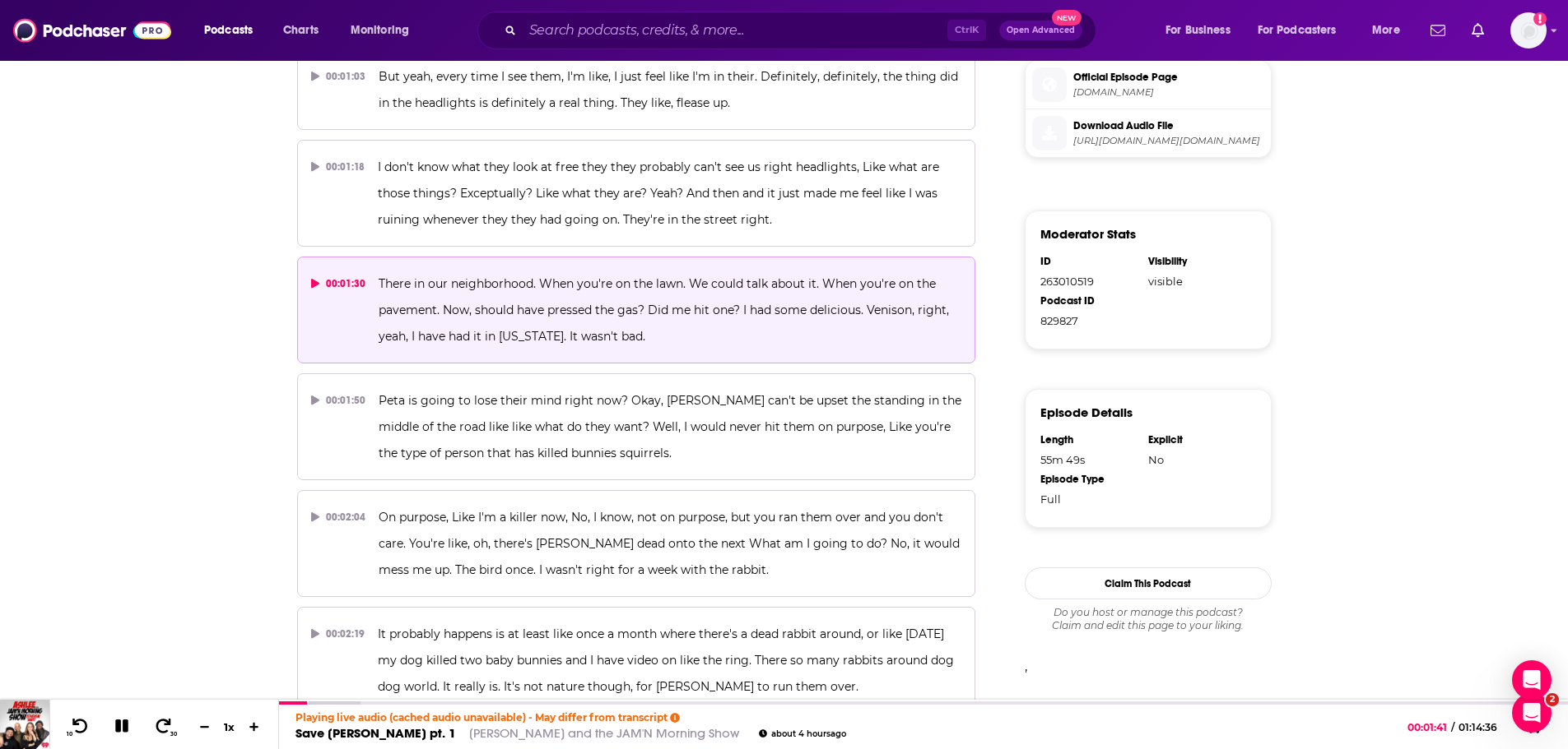
scroll to position [0, 0]
click at [166, 724] on icon at bounding box center [164, 725] width 17 height 16
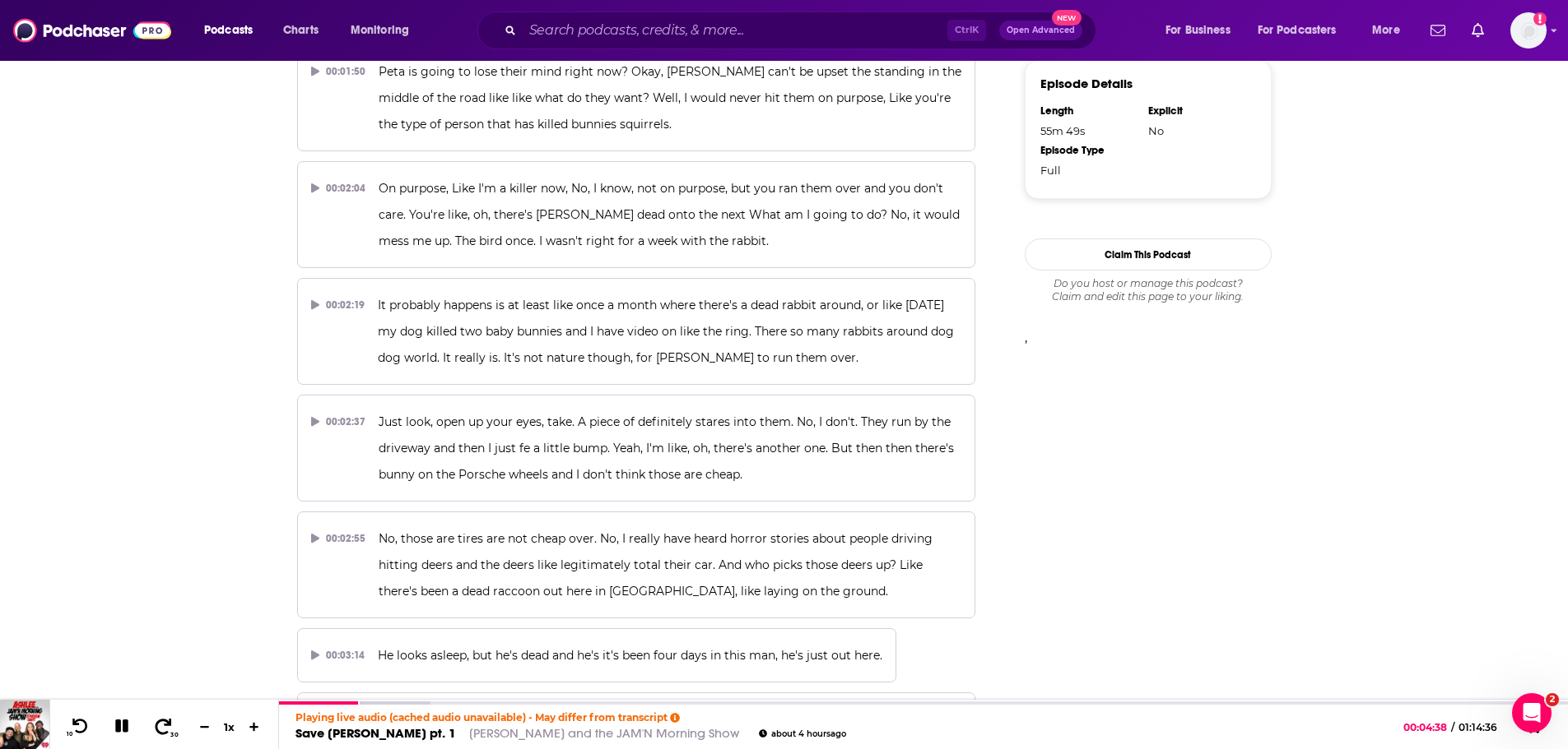
scroll to position [1290, 0]
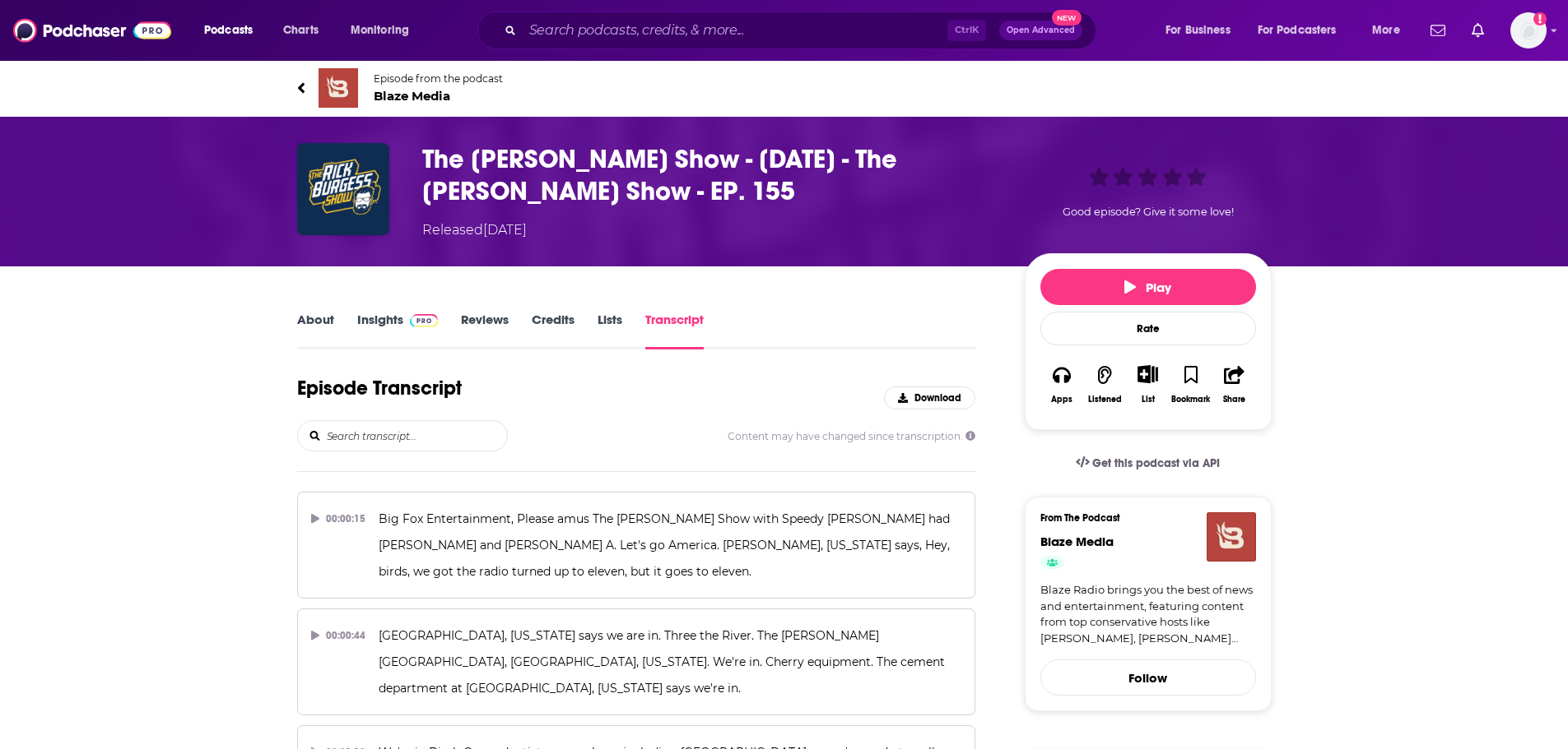
scroll to position [57597, 0]
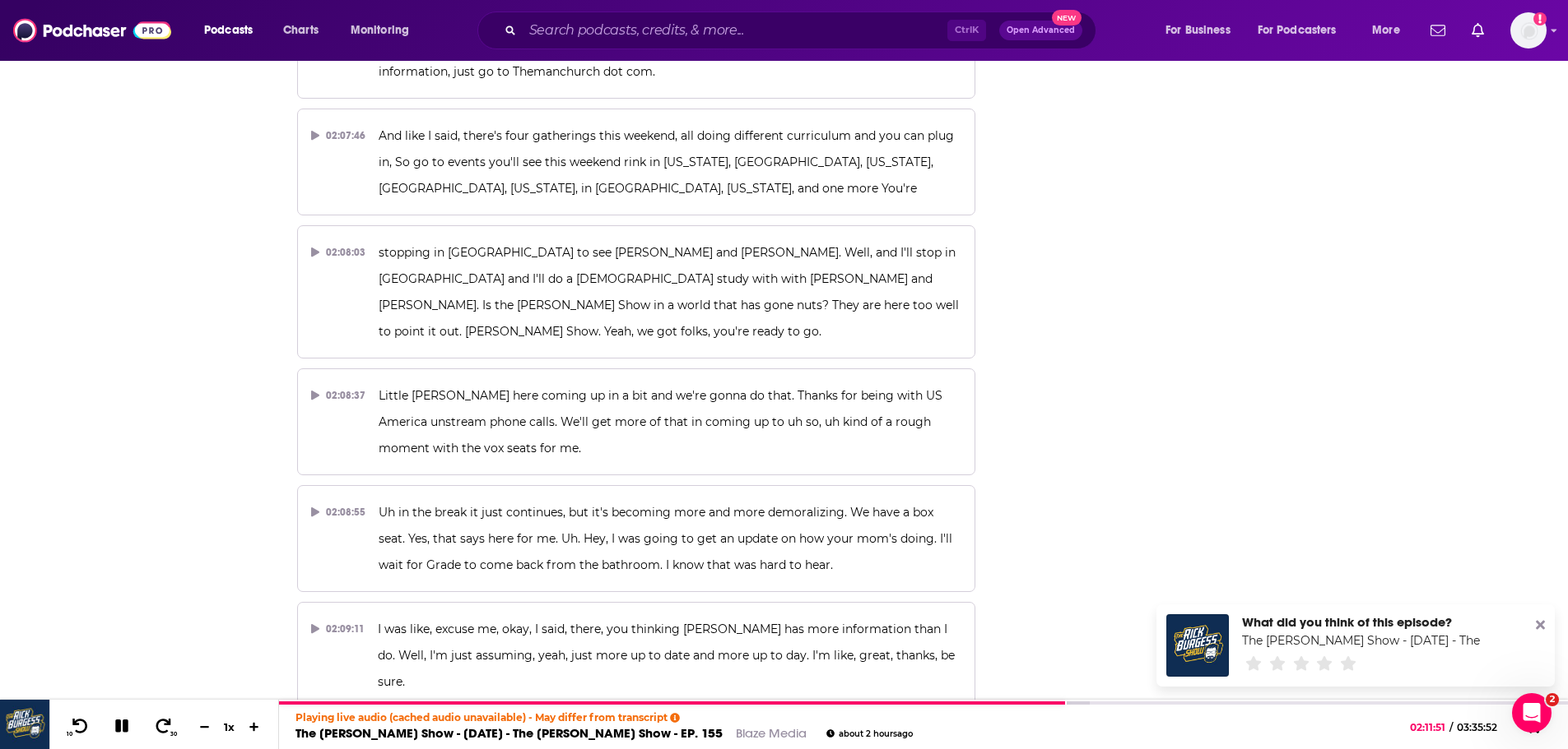
scroll to position [57185, 0]
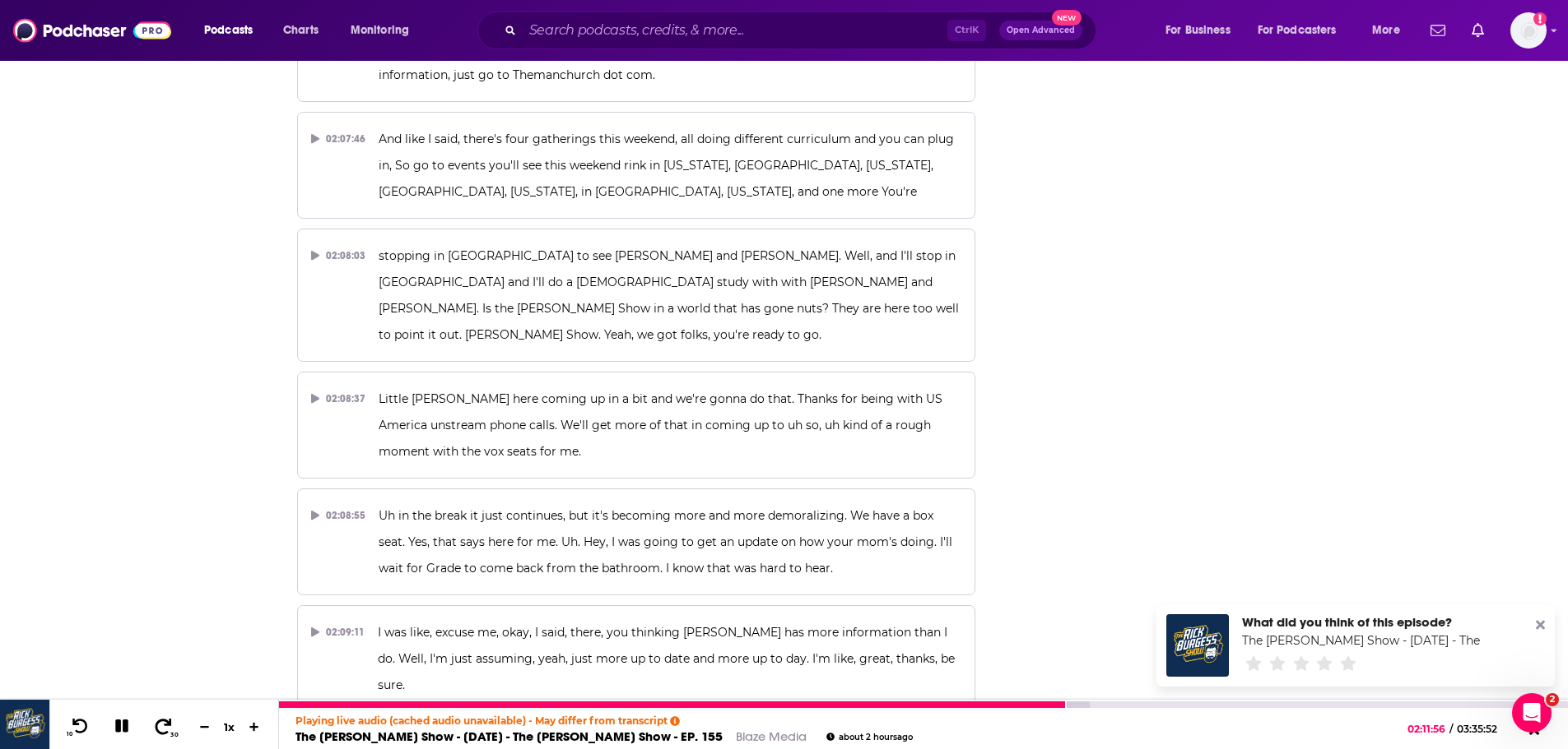
click at [159, 727] on icon at bounding box center [163, 726] width 20 height 17
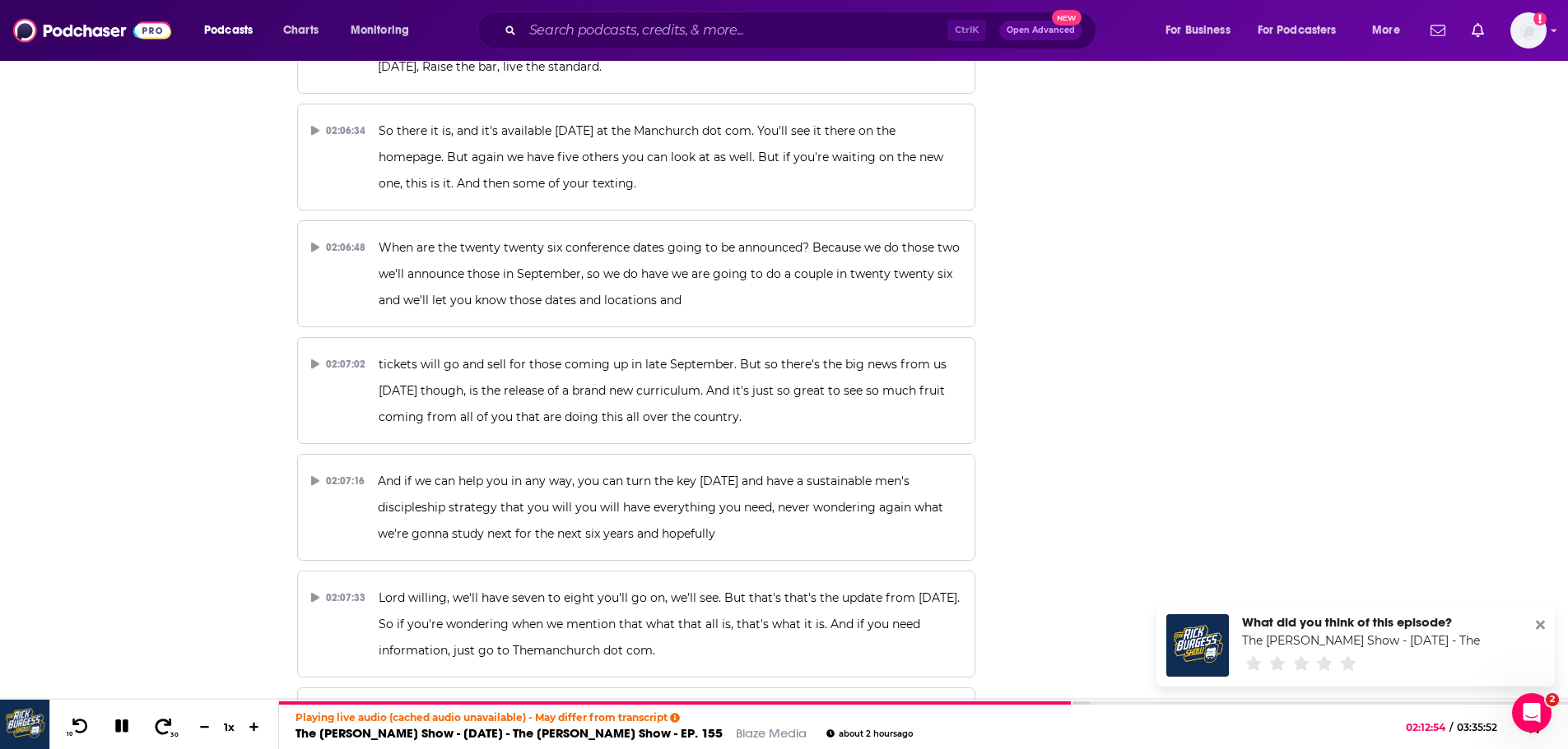
scroll to position [56692, 0]
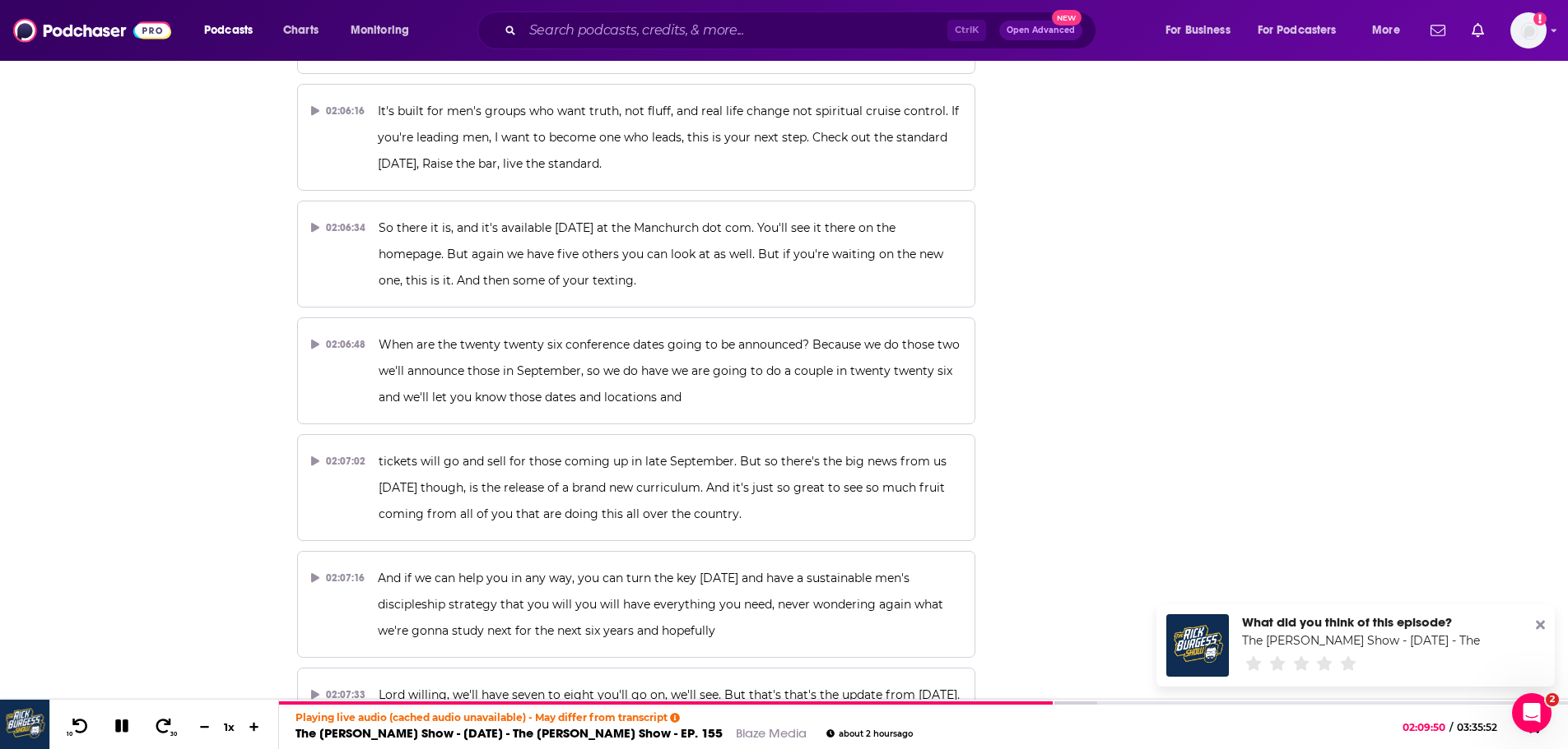
scroll to position [56609, 0]
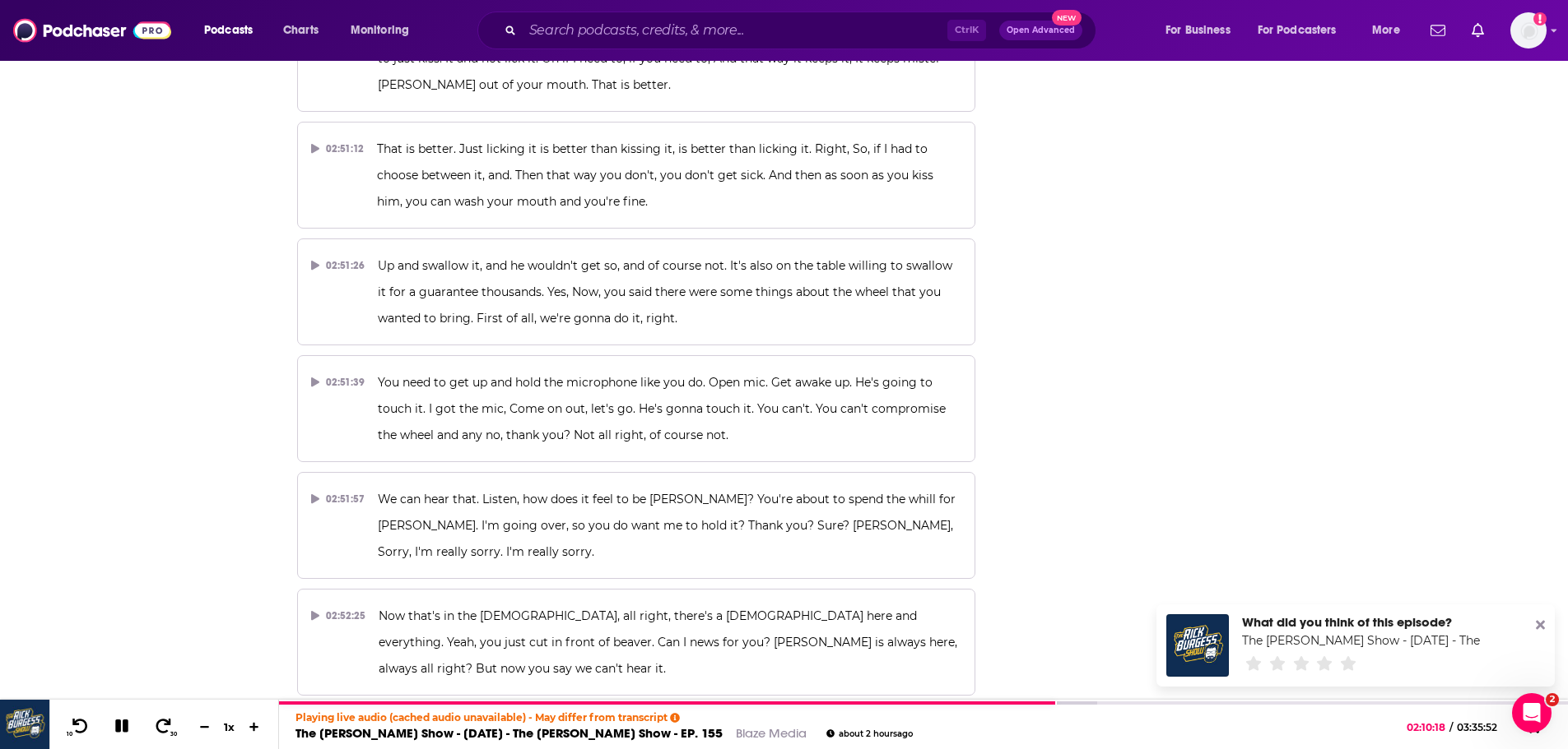
scroll to position [50840, 0]
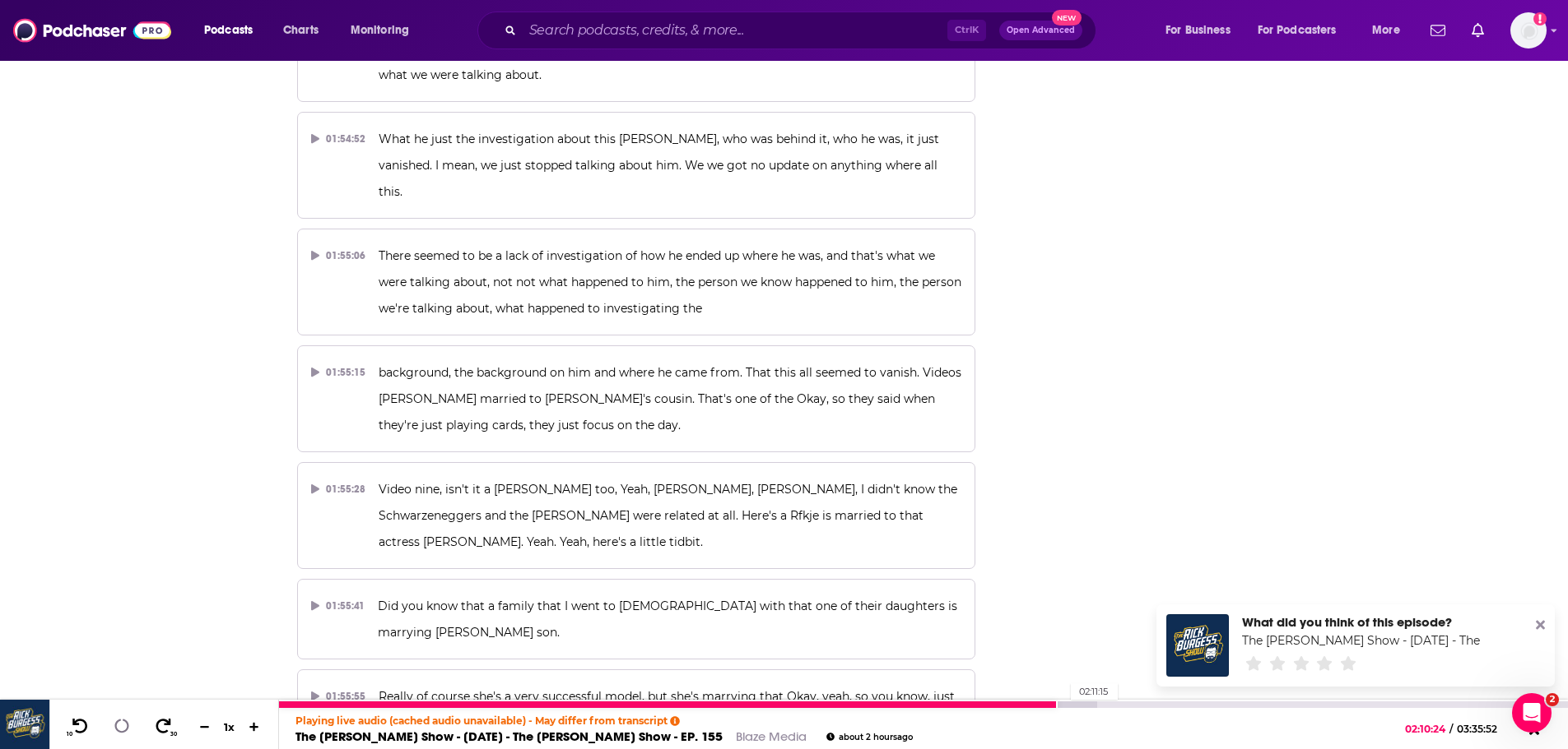
click at [1063, 708] on div at bounding box center [688, 705] width 818 height 6
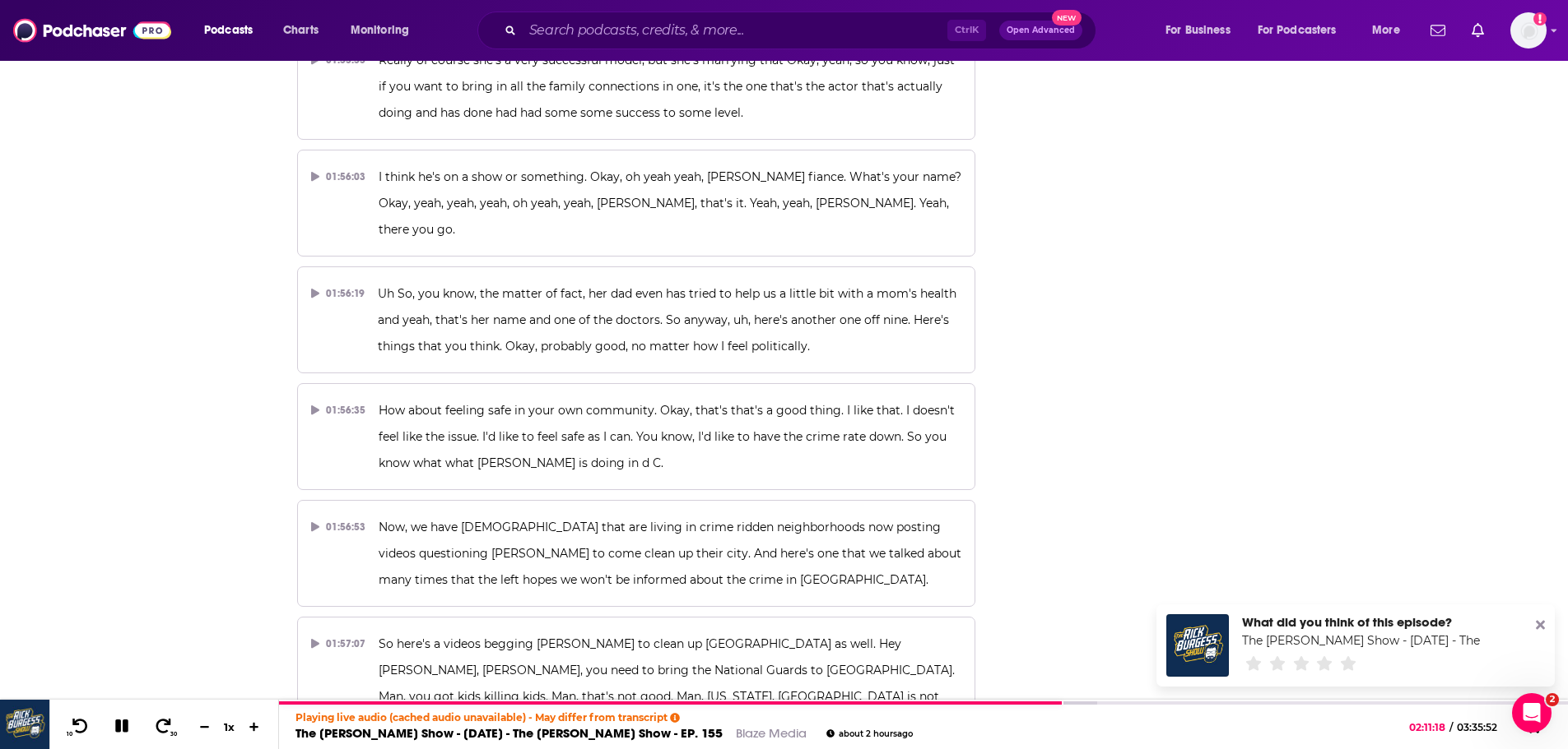
scroll to position [51498, 0]
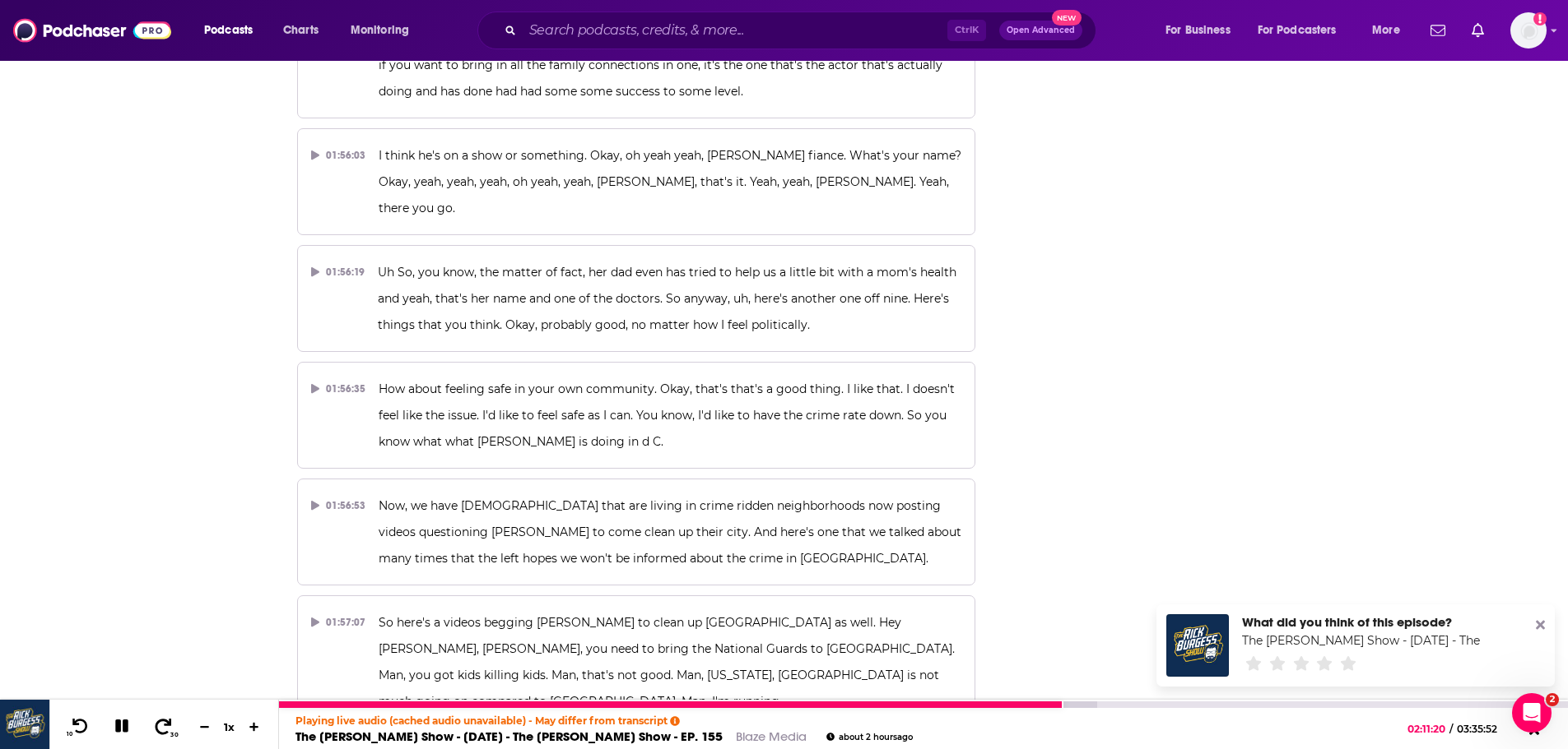
click at [159, 725] on icon at bounding box center [163, 726] width 20 height 17
click at [165, 718] on button "30" at bounding box center [164, 727] width 34 height 23
click at [164, 719] on icon at bounding box center [163, 726] width 20 height 17
click at [162, 723] on icon at bounding box center [163, 726] width 20 height 17
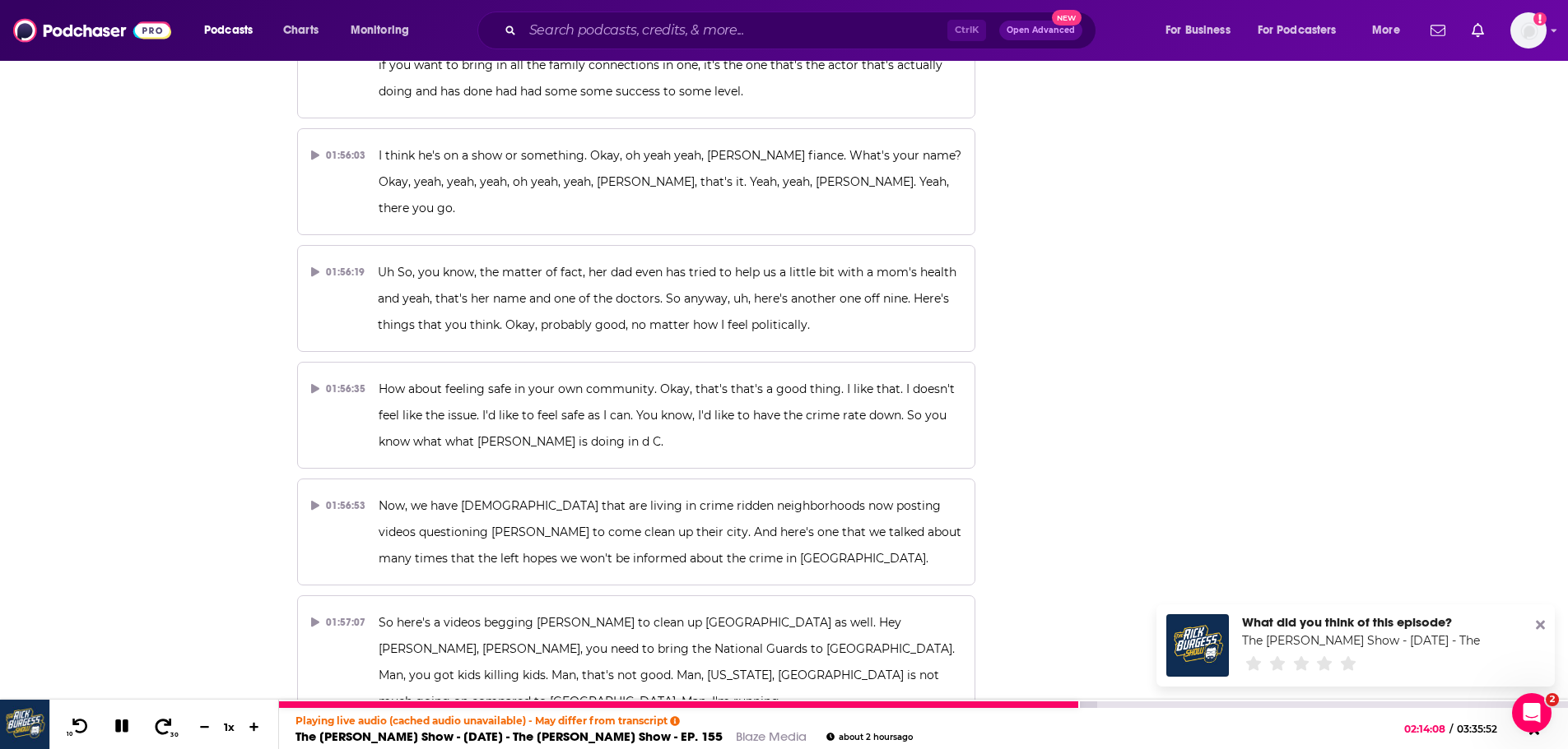
click at [160, 723] on icon at bounding box center [163, 726] width 20 height 17
click at [165, 705] on div "10 30 1 x" at bounding box center [164, 725] width 230 height 50
click at [159, 729] on icon at bounding box center [163, 726] width 20 height 17
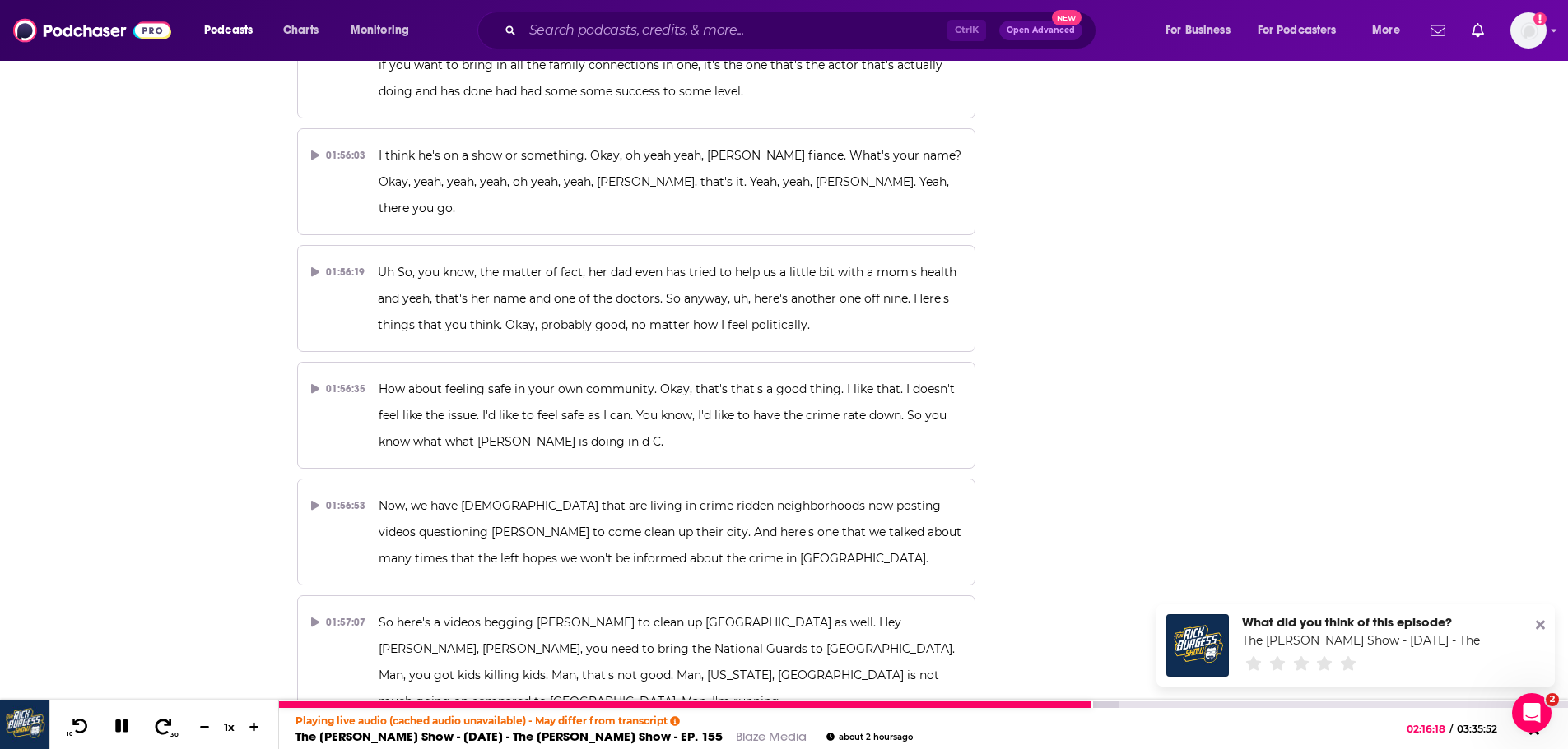
click at [159, 729] on icon at bounding box center [163, 726] width 20 height 17
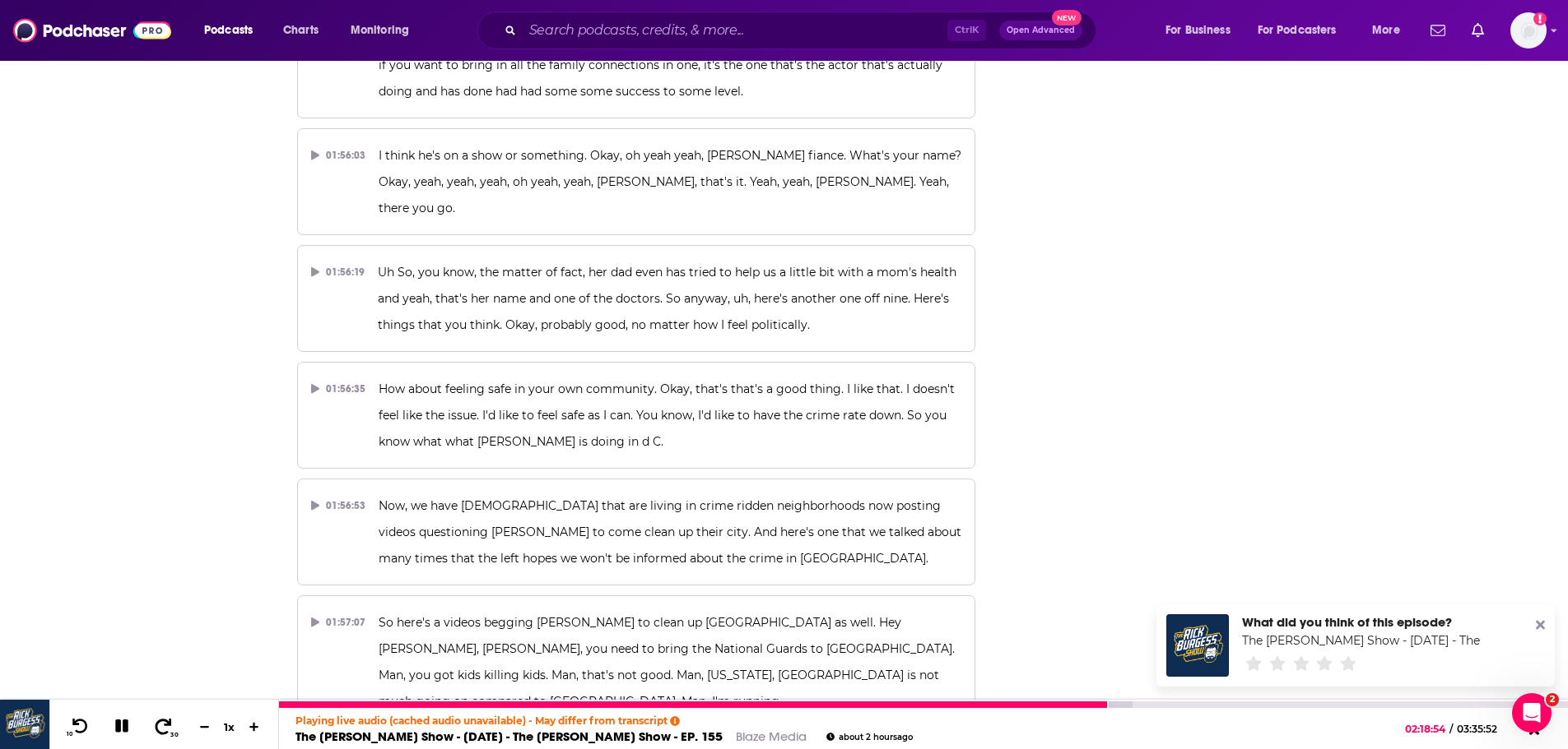
click at [159, 729] on icon at bounding box center [163, 726] width 20 height 17
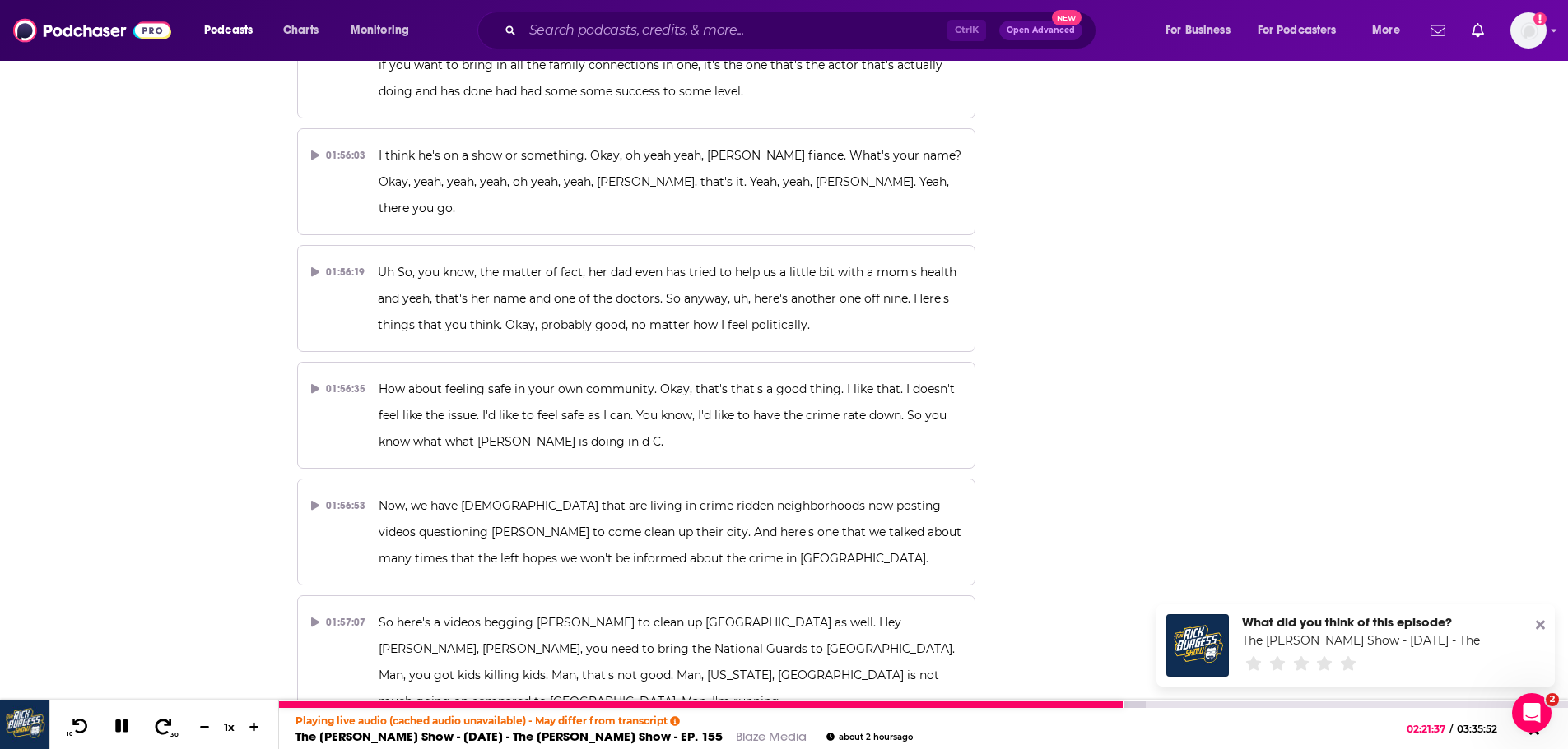
click at [162, 728] on icon at bounding box center [163, 726] width 20 height 17
click at [163, 731] on icon at bounding box center [163, 726] width 20 height 17
click at [131, 727] on button at bounding box center [122, 728] width 29 height 20
click at [88, 720] on icon at bounding box center [80, 726] width 20 height 17
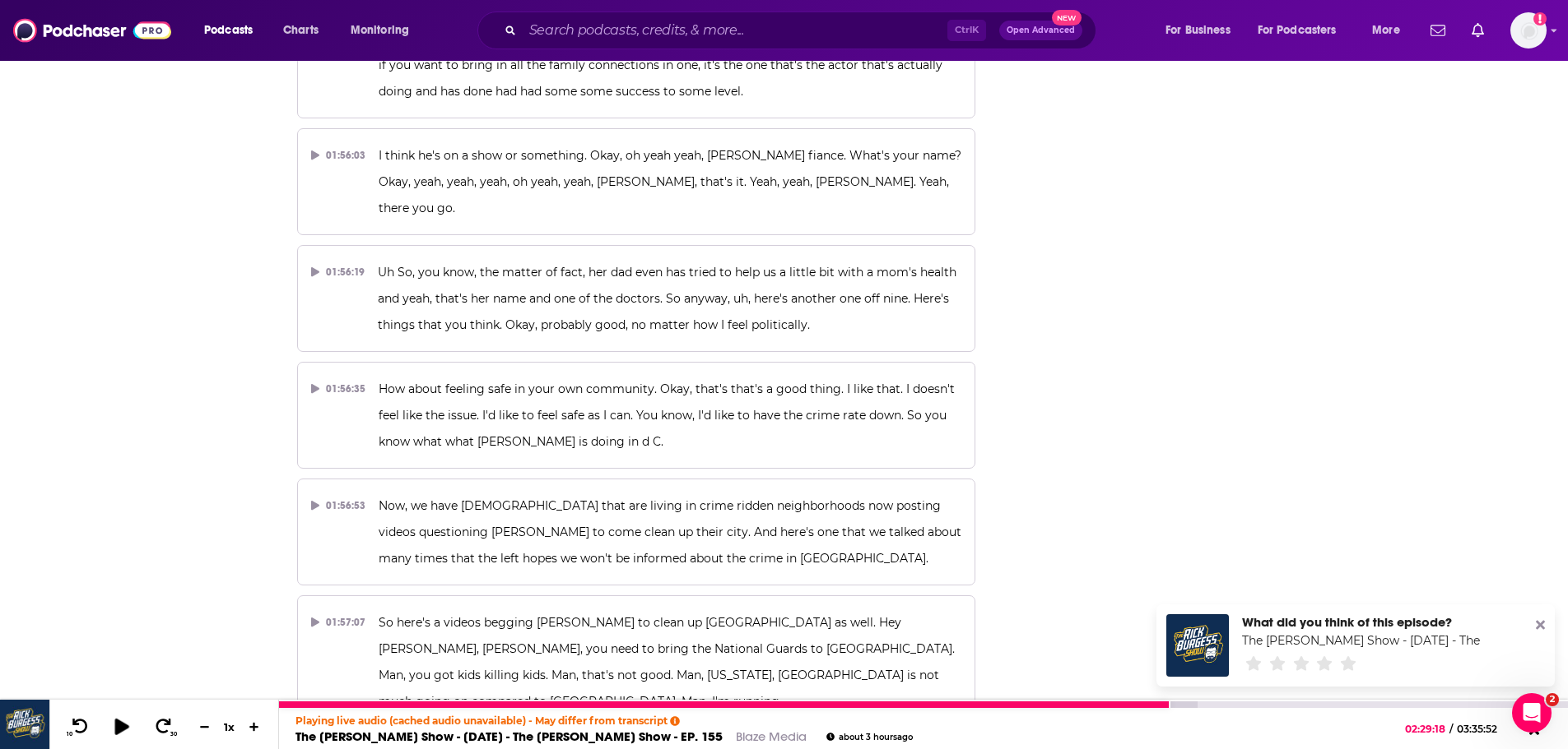
click at [126, 724] on icon at bounding box center [122, 726] width 20 height 17
click at [123, 725] on icon at bounding box center [122, 726] width 13 height 13
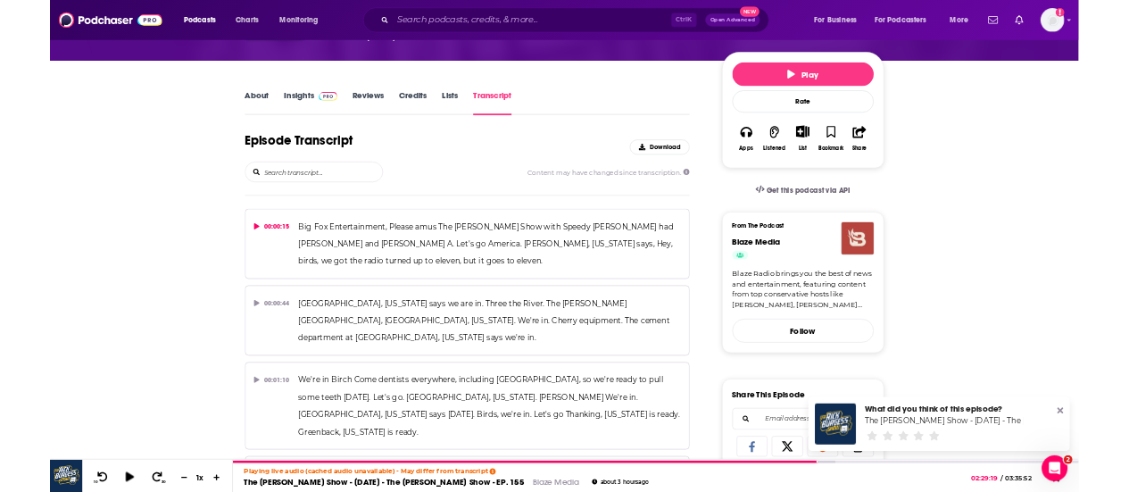
scroll to position [0, 0]
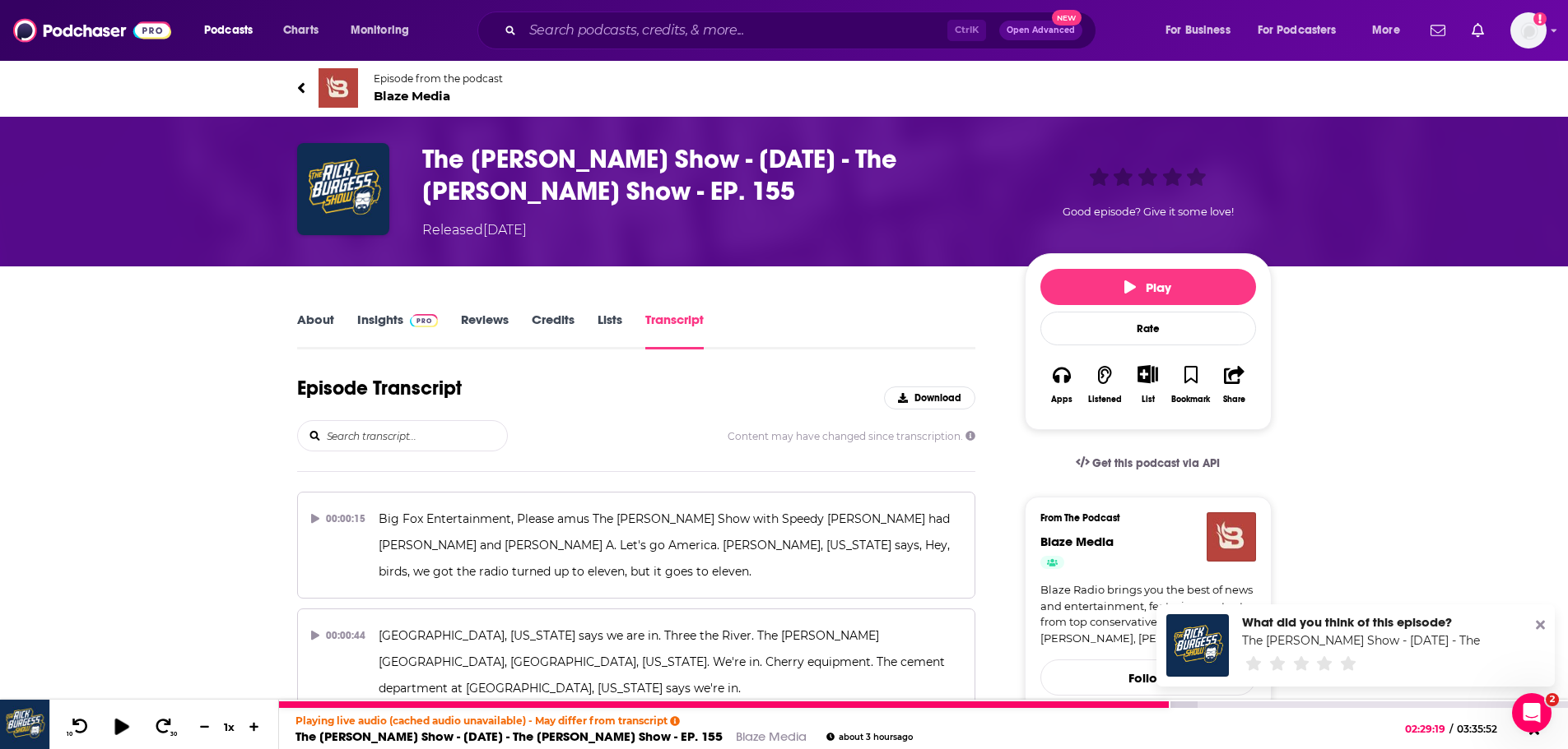
click at [124, 725] on icon at bounding box center [121, 726] width 14 height 17
click at [130, 735] on button at bounding box center [122, 728] width 29 height 20
click at [75, 725] on icon at bounding box center [81, 725] width 17 height 16
click at [76, 725] on icon at bounding box center [81, 725] width 17 height 16
click at [116, 725] on icon at bounding box center [121, 726] width 14 height 17
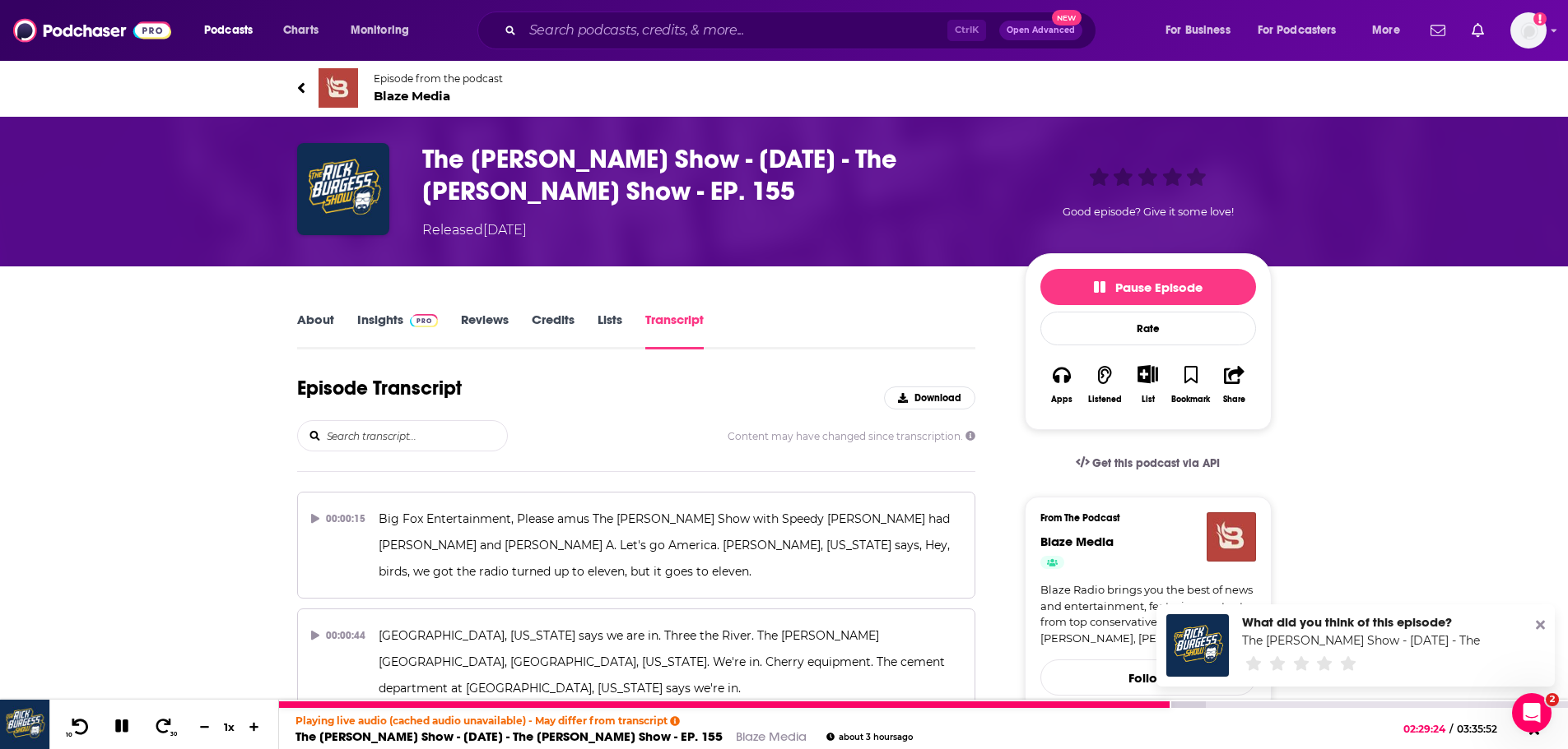
click at [86, 724] on icon at bounding box center [81, 725] width 17 height 16
click at [122, 726] on icon at bounding box center [122, 726] width 19 height 15
click at [122, 726] on icon at bounding box center [121, 726] width 14 height 17
click at [122, 726] on icon at bounding box center [122, 726] width 19 height 15
